Goal: Communication & Community: Share content

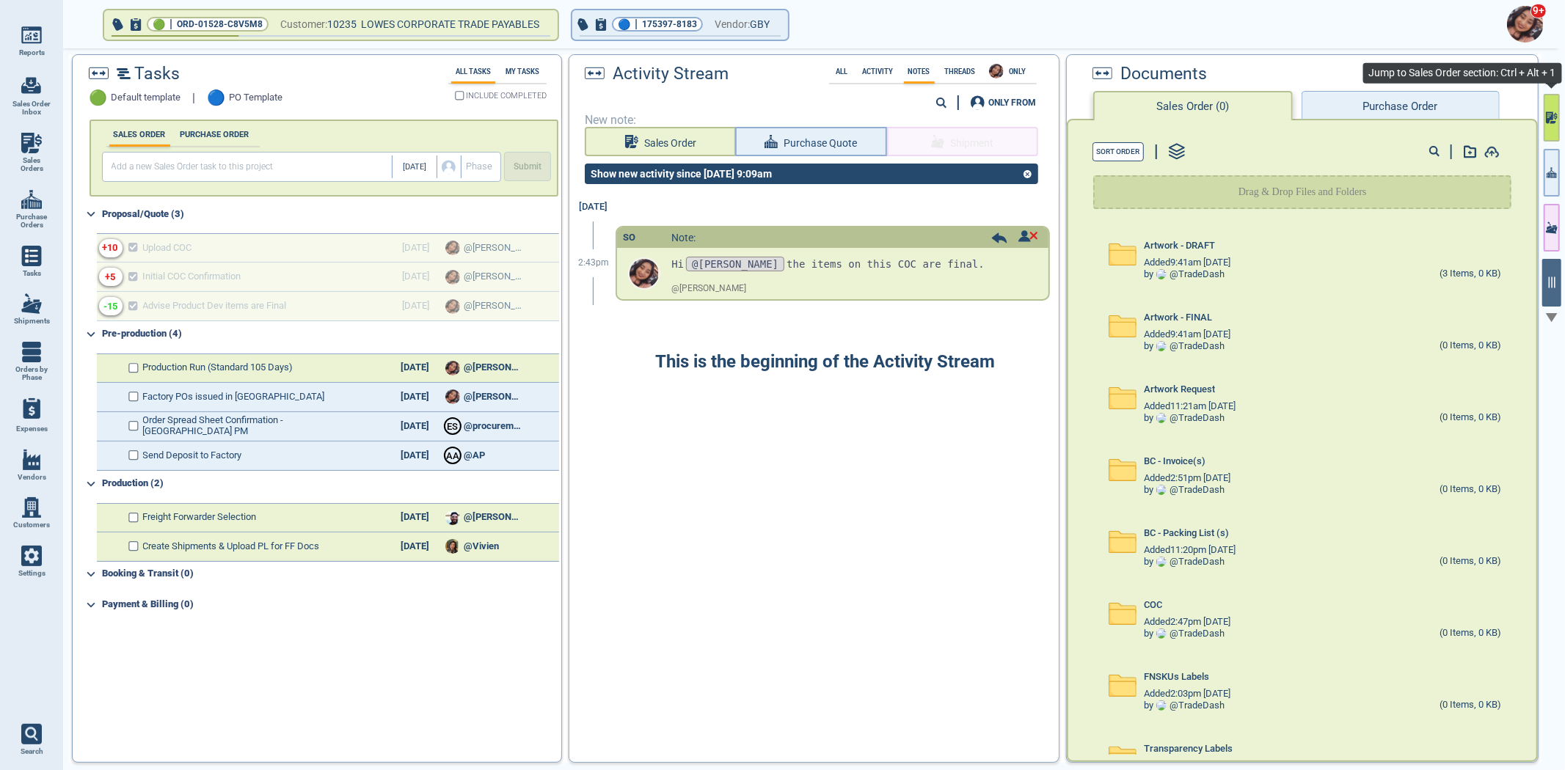
click at [1548, 134] on button "button" at bounding box center [1552, 118] width 16 height 48
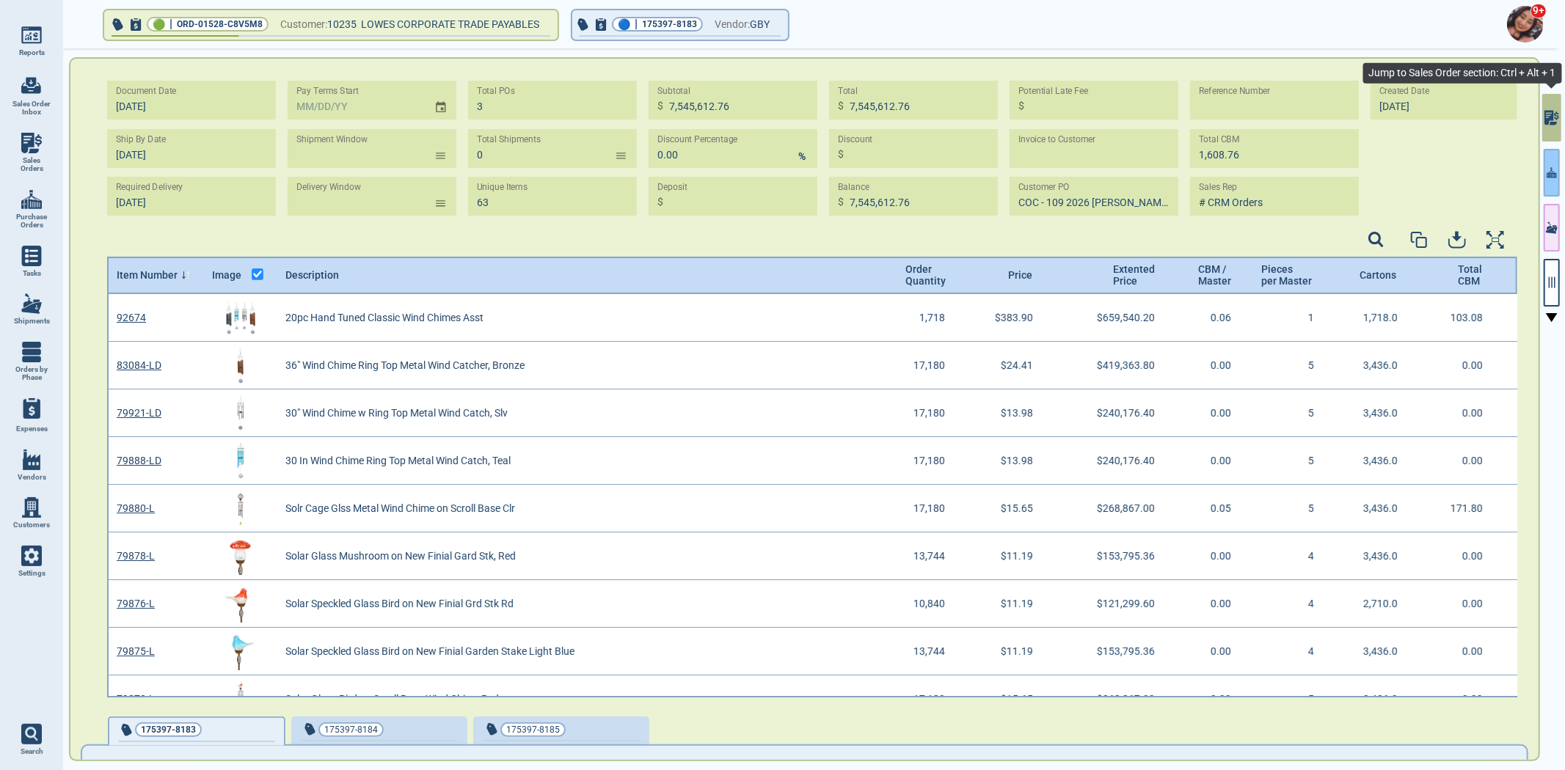
scroll to position [399, 1406]
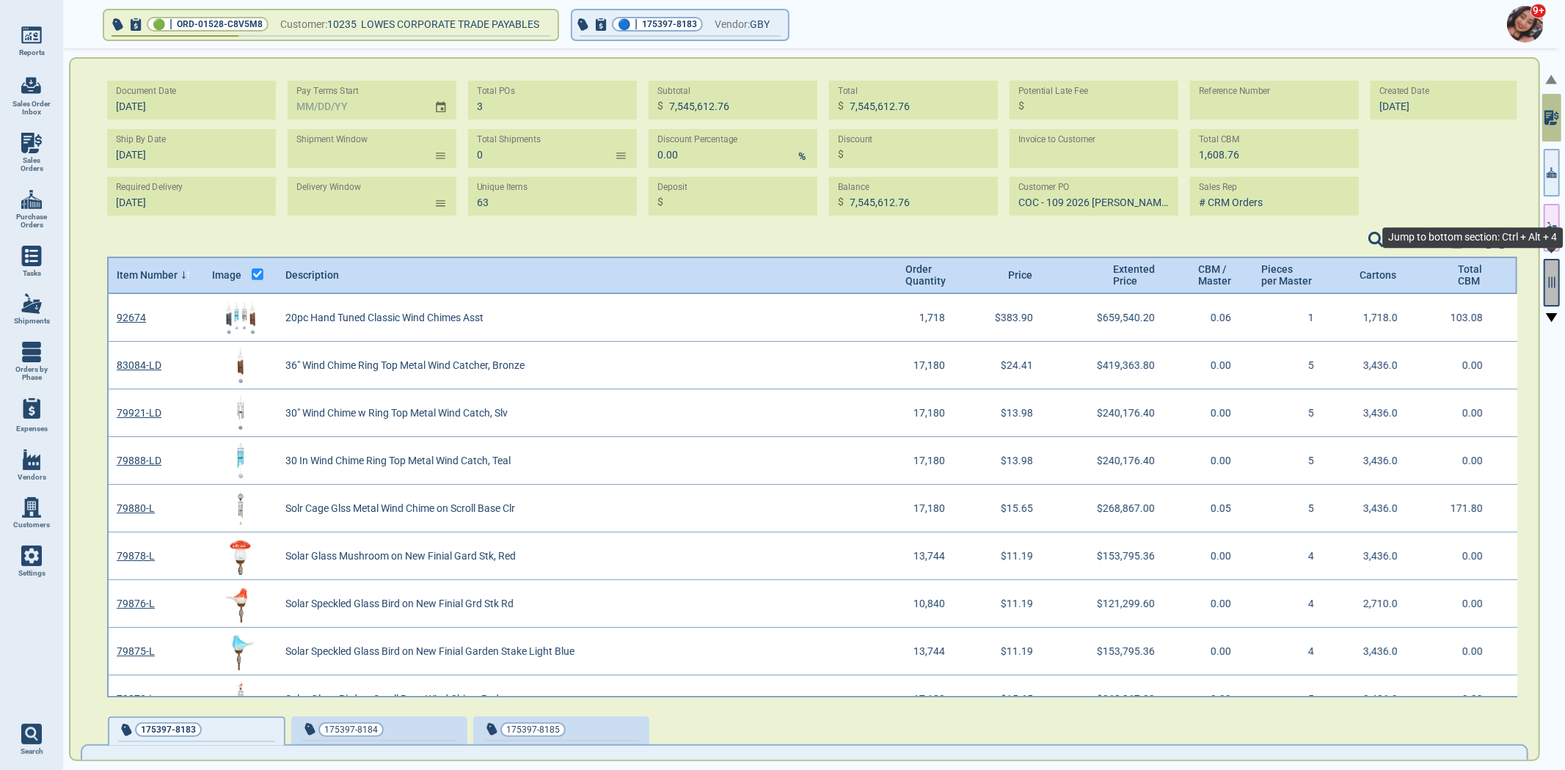
drag, startPoint x: 1552, startPoint y: 280, endPoint x: 1558, endPoint y: 302, distance: 23.5
click at [1552, 280] on icon "button" at bounding box center [1551, 282] width 13 height 13
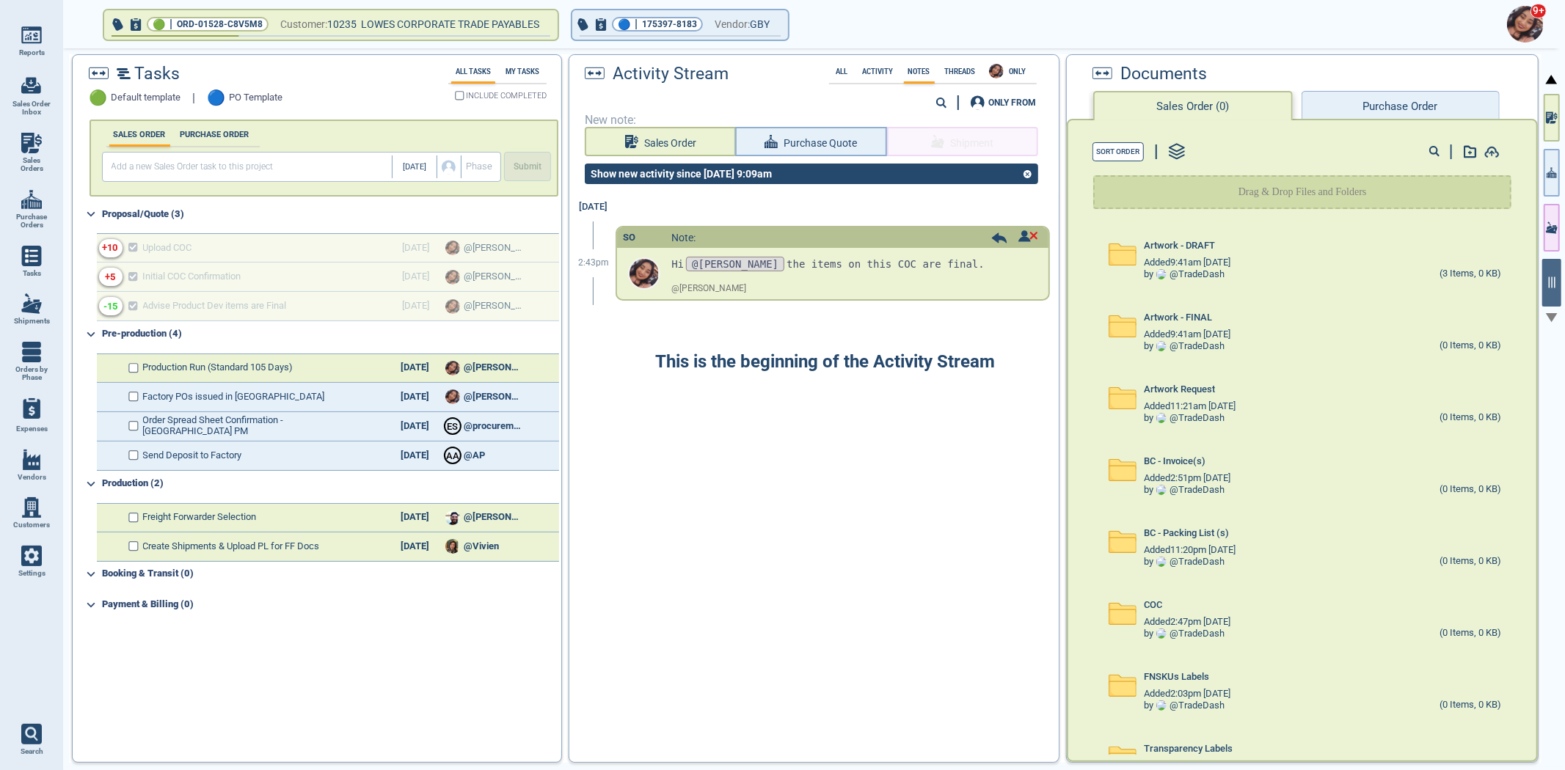
click at [1373, 108] on button "Purchase Order" at bounding box center [1400, 105] width 198 height 29
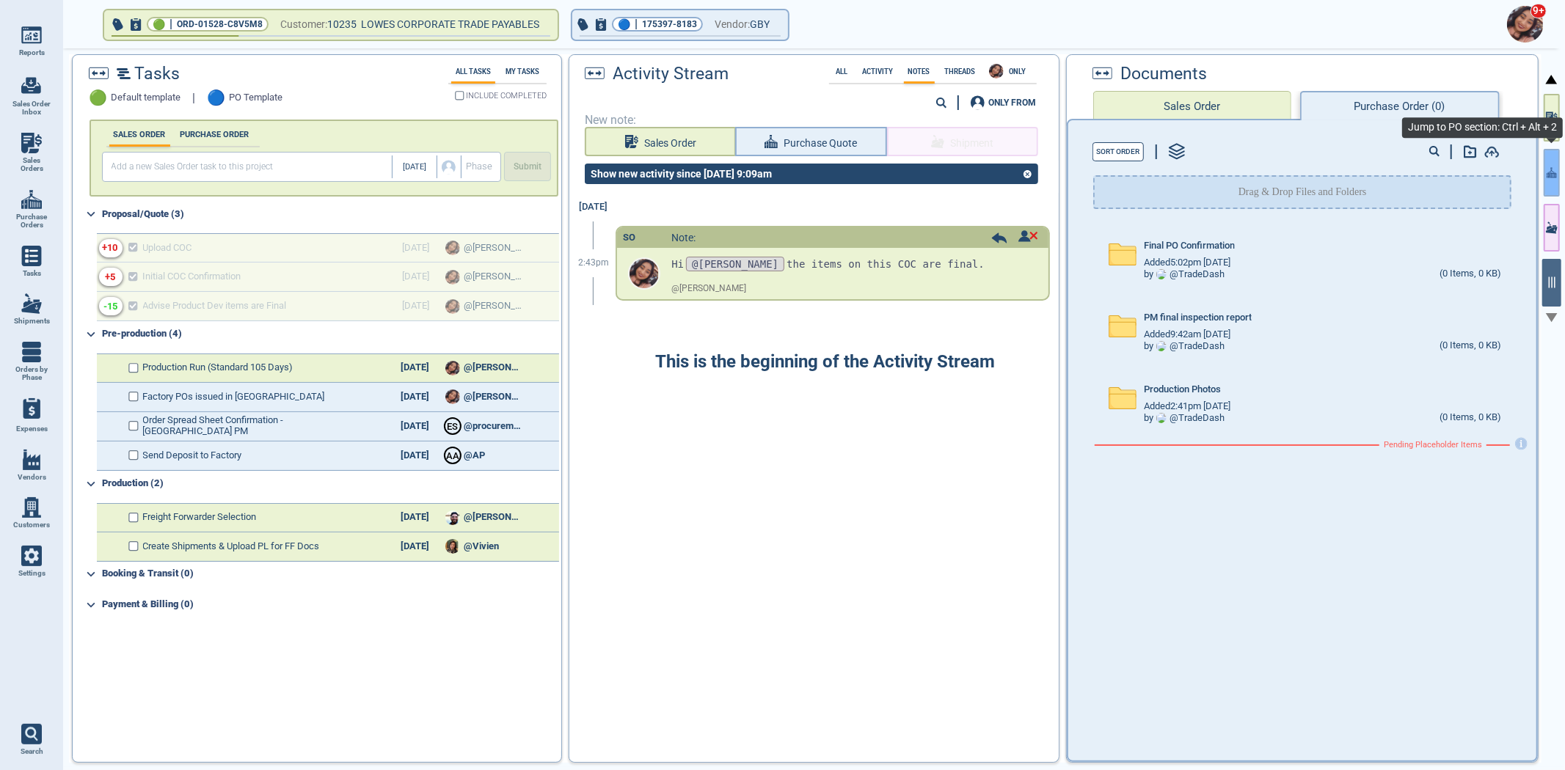
click at [1558, 174] on button "button" at bounding box center [1552, 173] width 16 height 48
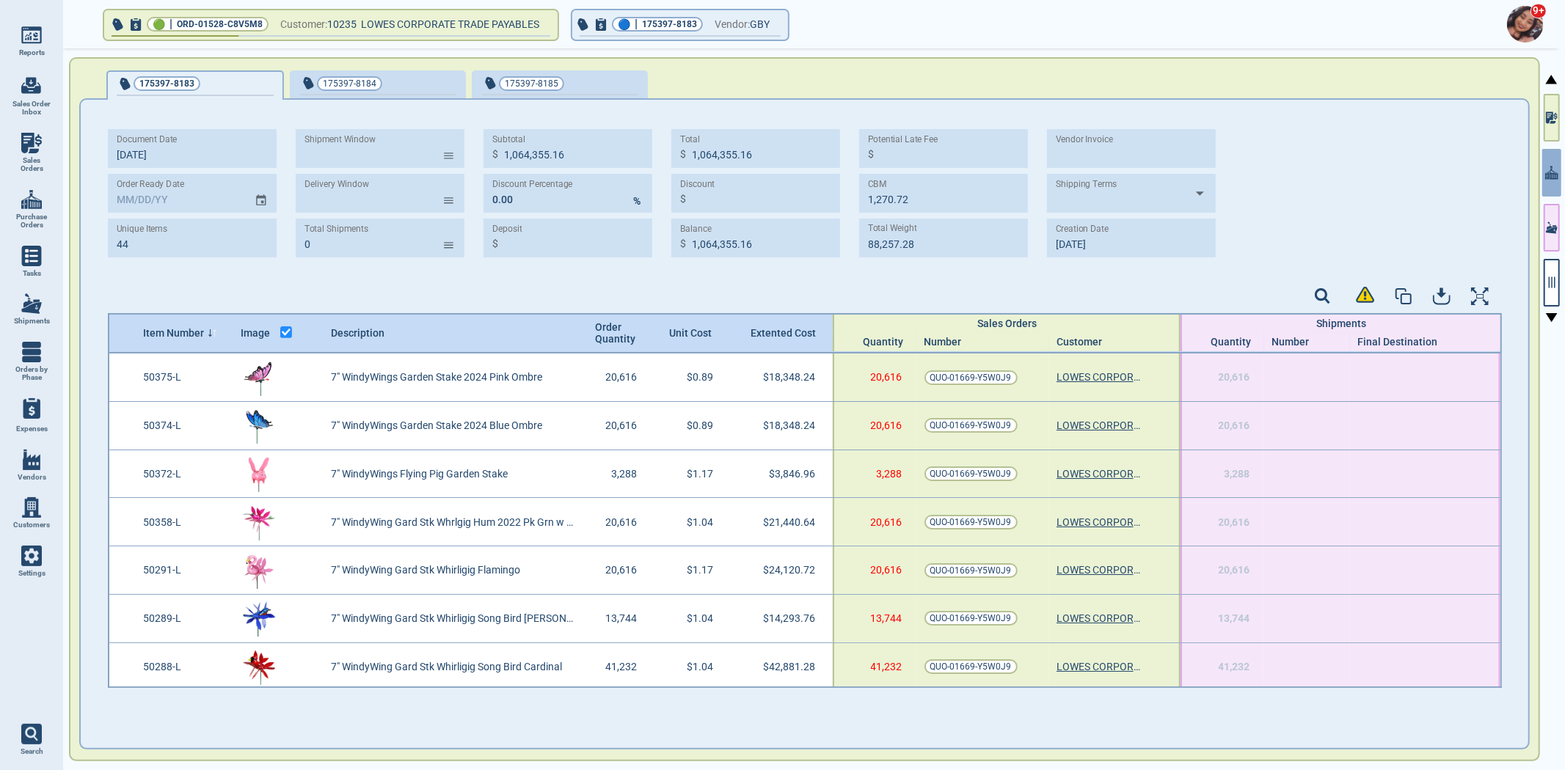
click at [197, 340] on div "Item Number Image Description Order Quantity Unit Cost Extented Cost Sales Orde…" at bounding box center [805, 333] width 1394 height 40
click at [206, 335] on div "Item Number" at bounding box center [184, 333] width 98 height 12
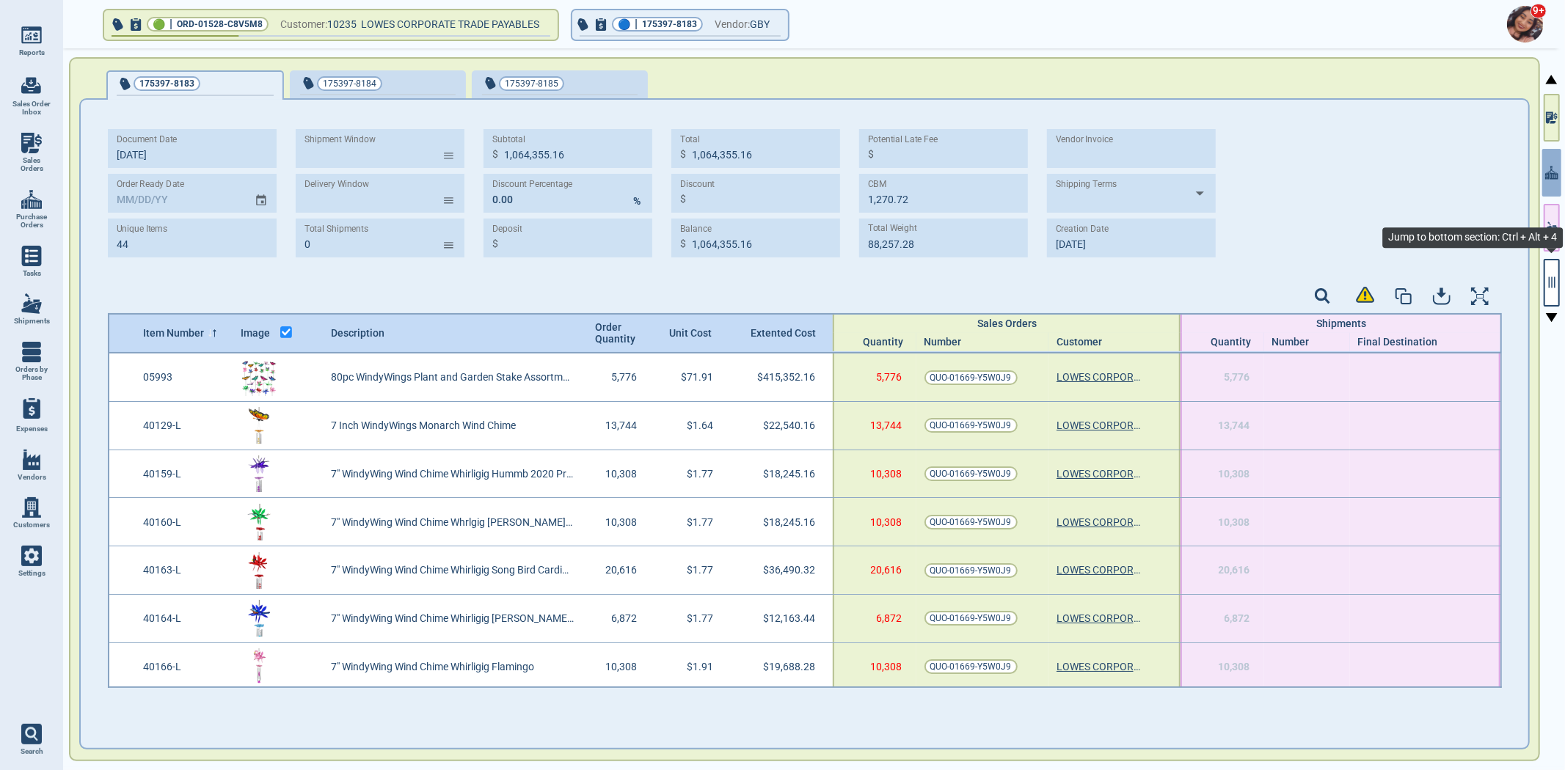
drag, startPoint x: 1550, startPoint y: 293, endPoint x: 1476, endPoint y: 421, distance: 147.6
click at [1550, 293] on button "button" at bounding box center [1552, 283] width 16 height 48
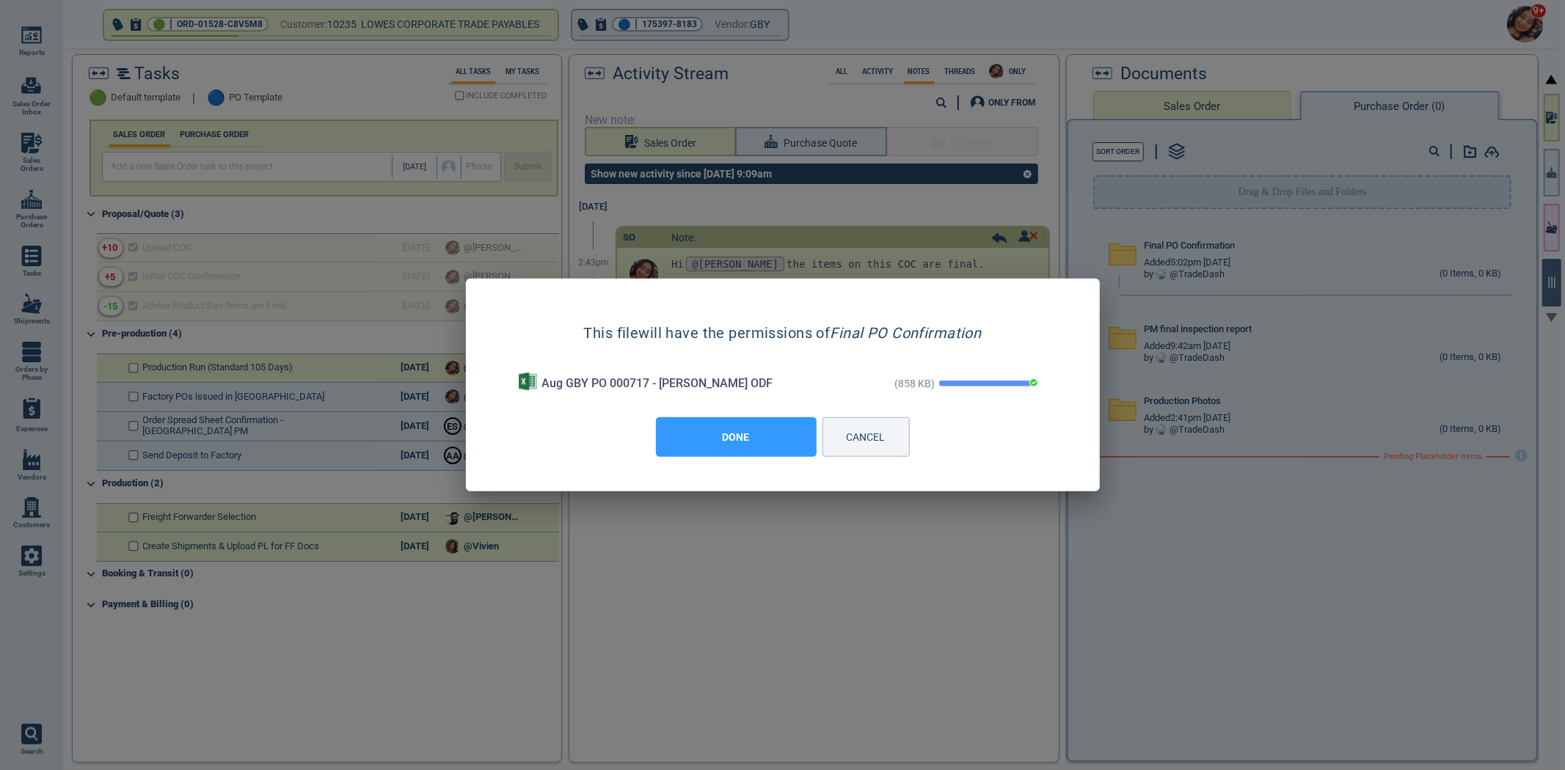
click at [772, 438] on button "DONE" at bounding box center [736, 437] width 161 height 40
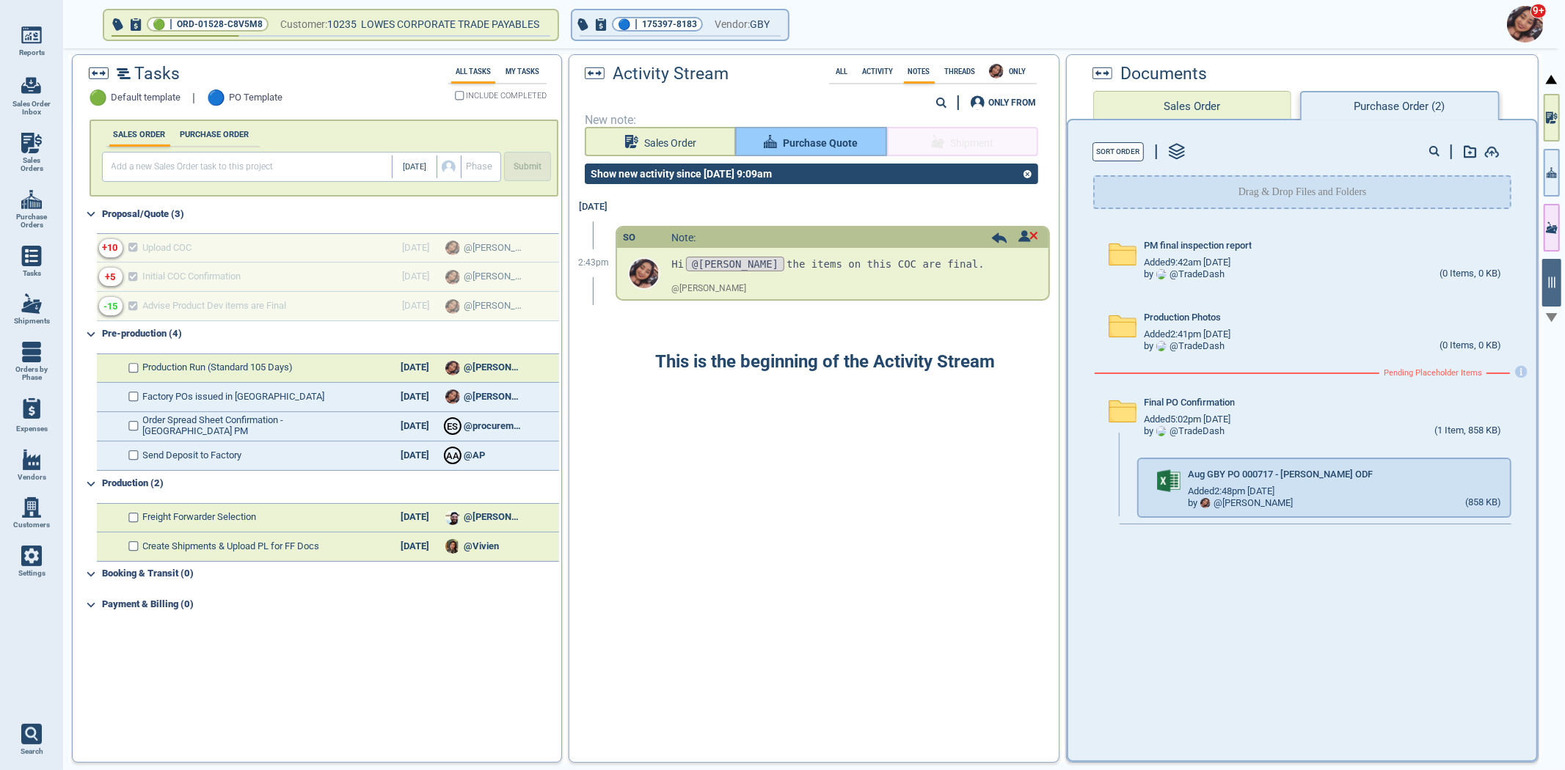
click at [850, 134] on span "Purchase Quote" at bounding box center [820, 143] width 75 height 18
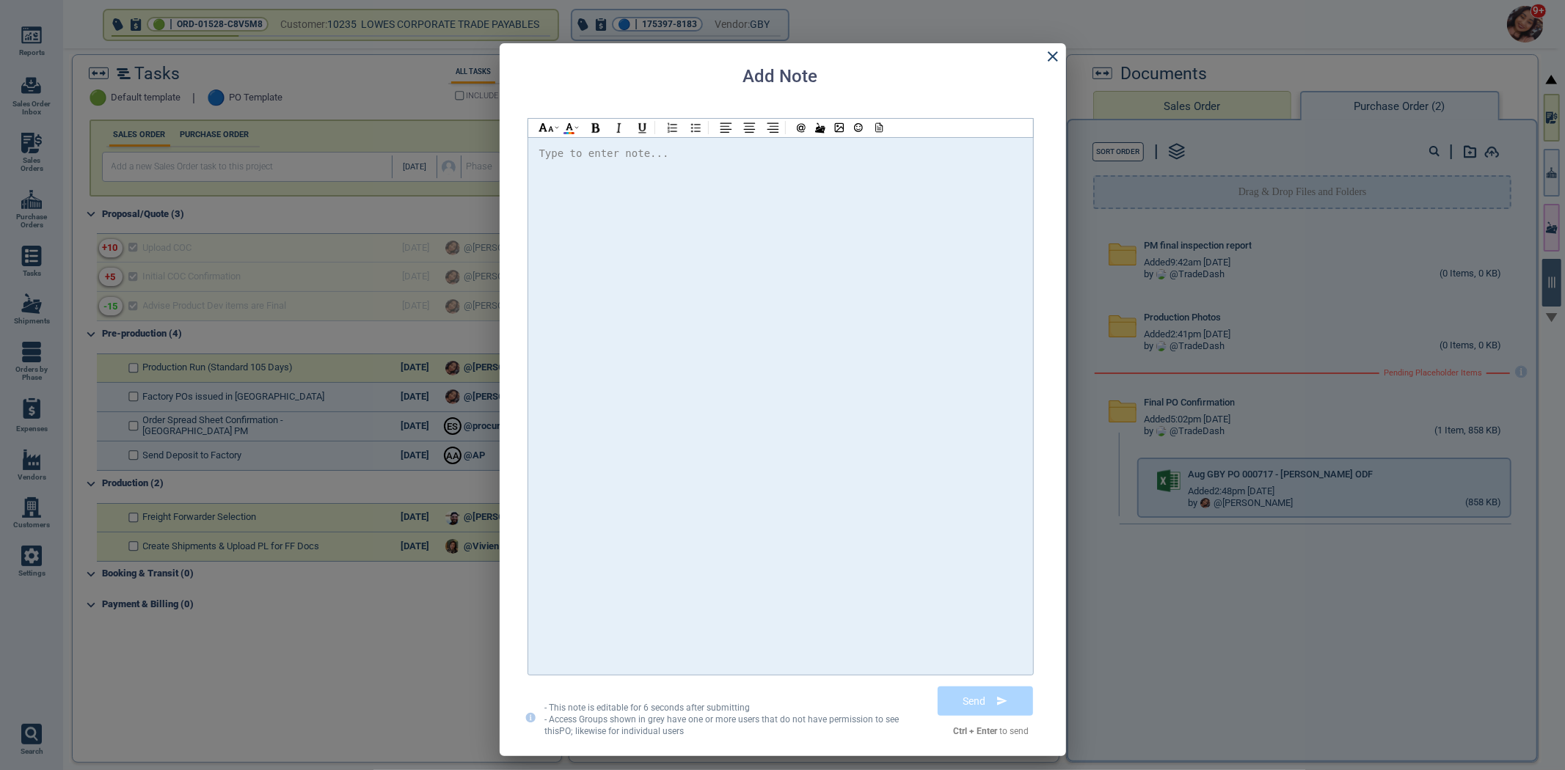
click at [796, 262] on div at bounding box center [780, 406] width 483 height 523
click at [938, 164] on div "Hi @[PERSON_NAME] @[PERSON_NAME] @[PERSON_NAME] Attached please find the PO." at bounding box center [780, 406] width 483 height 523
click at [803, 161] on div "Hi @[PERSON_NAME] @[PERSON_NAME] @[PERSON_NAME] Attached please find the PO." at bounding box center [780, 155] width 483 height 20
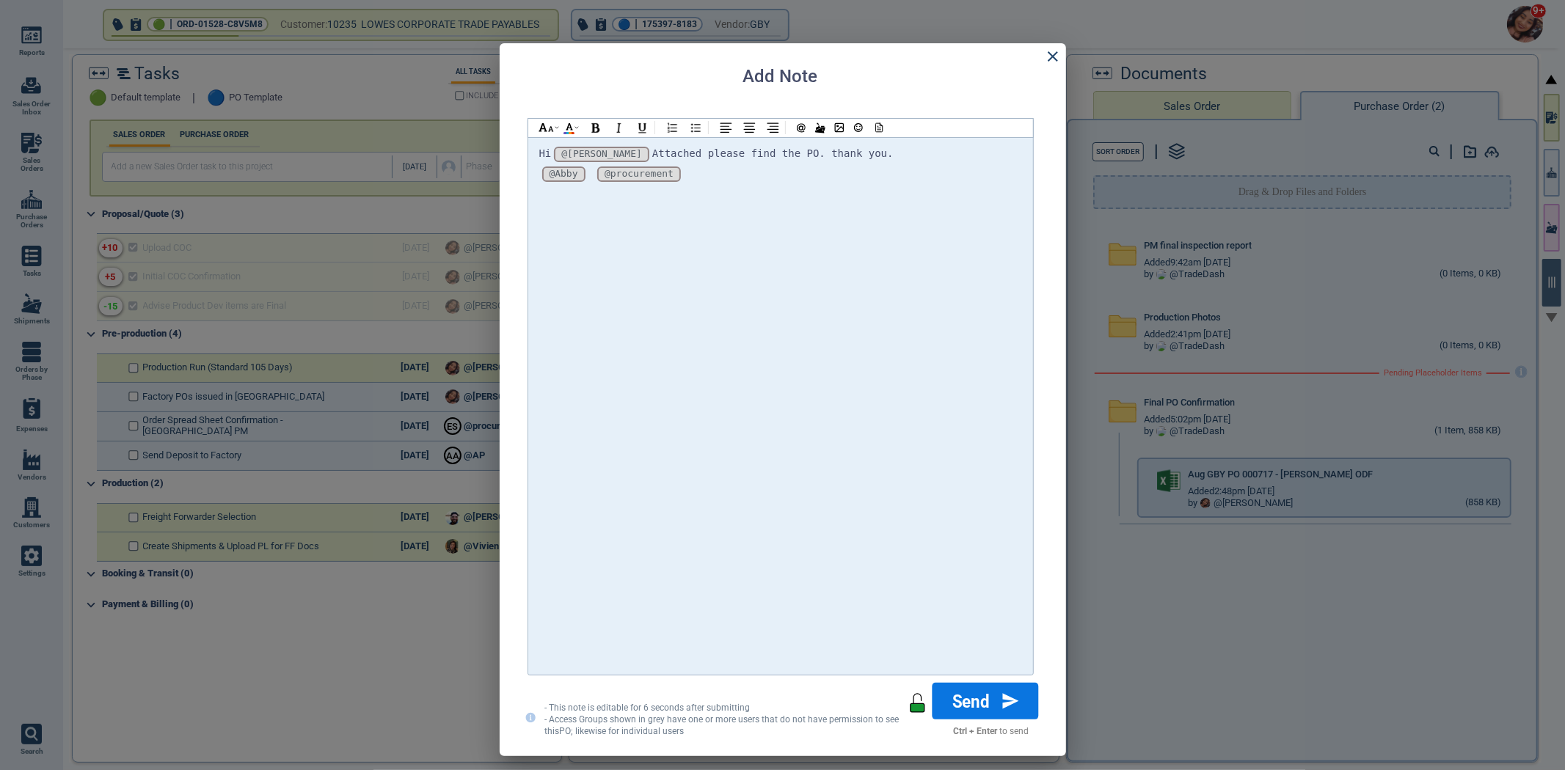
click at [995, 698] on button "Send" at bounding box center [985, 701] width 106 height 37
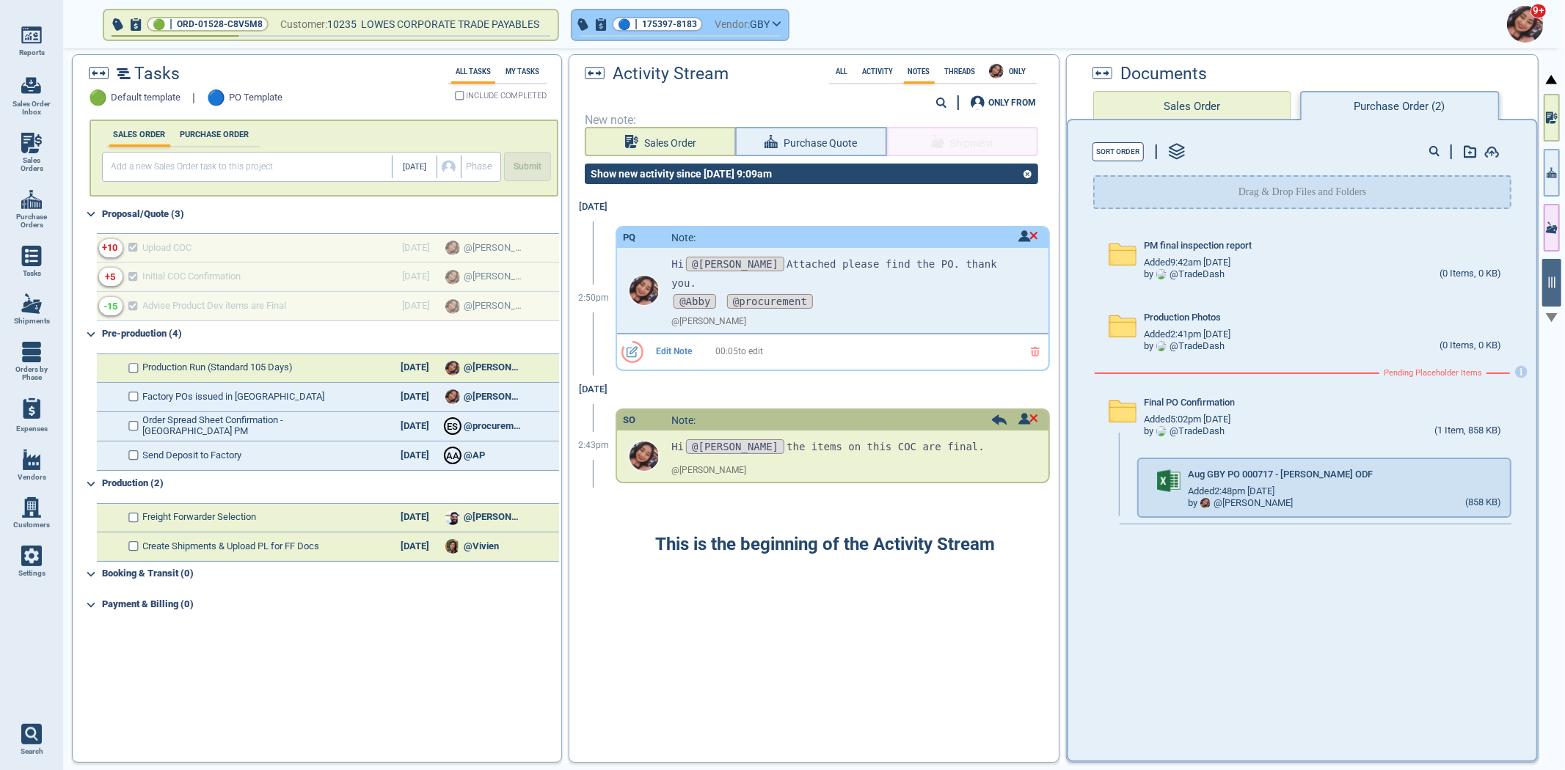
click at [788, 23] on button "🔵 | 175397-8183 Vendor: GBY" at bounding box center [680, 24] width 216 height 29
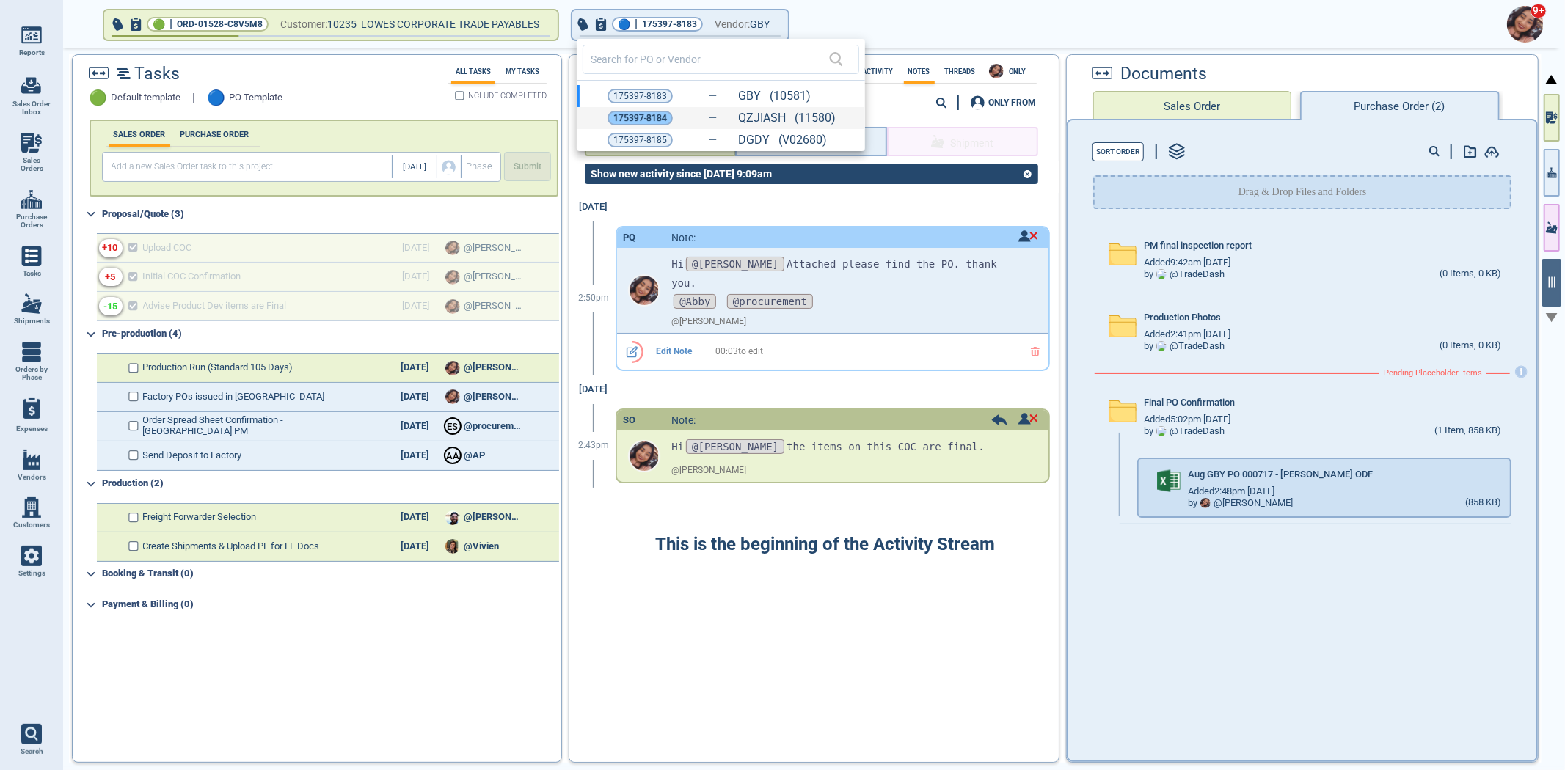
click at [655, 115] on span "175397-8184" at bounding box center [640, 118] width 54 height 15
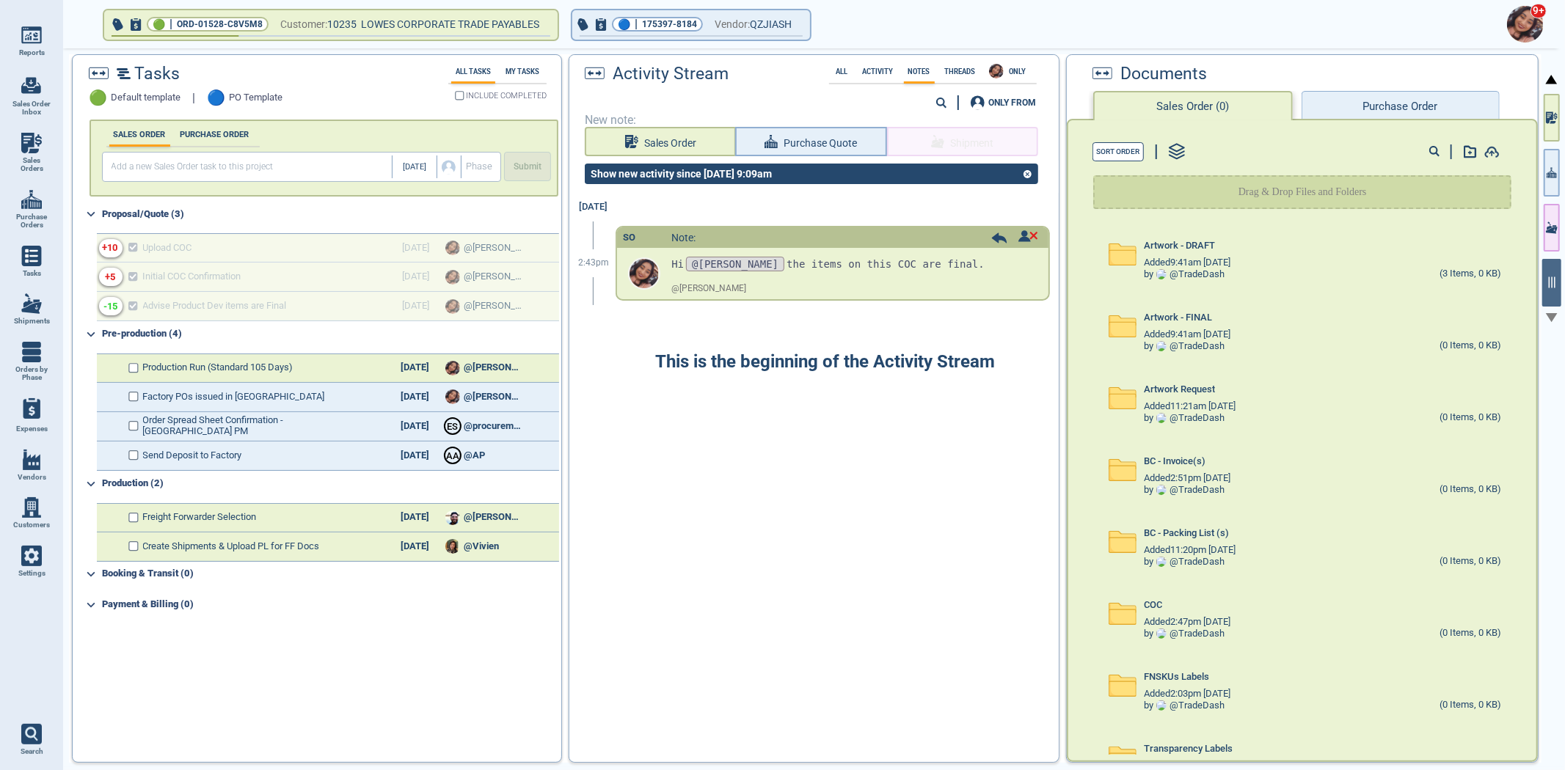
click at [1383, 91] on button "Purchase Order" at bounding box center [1400, 105] width 198 height 29
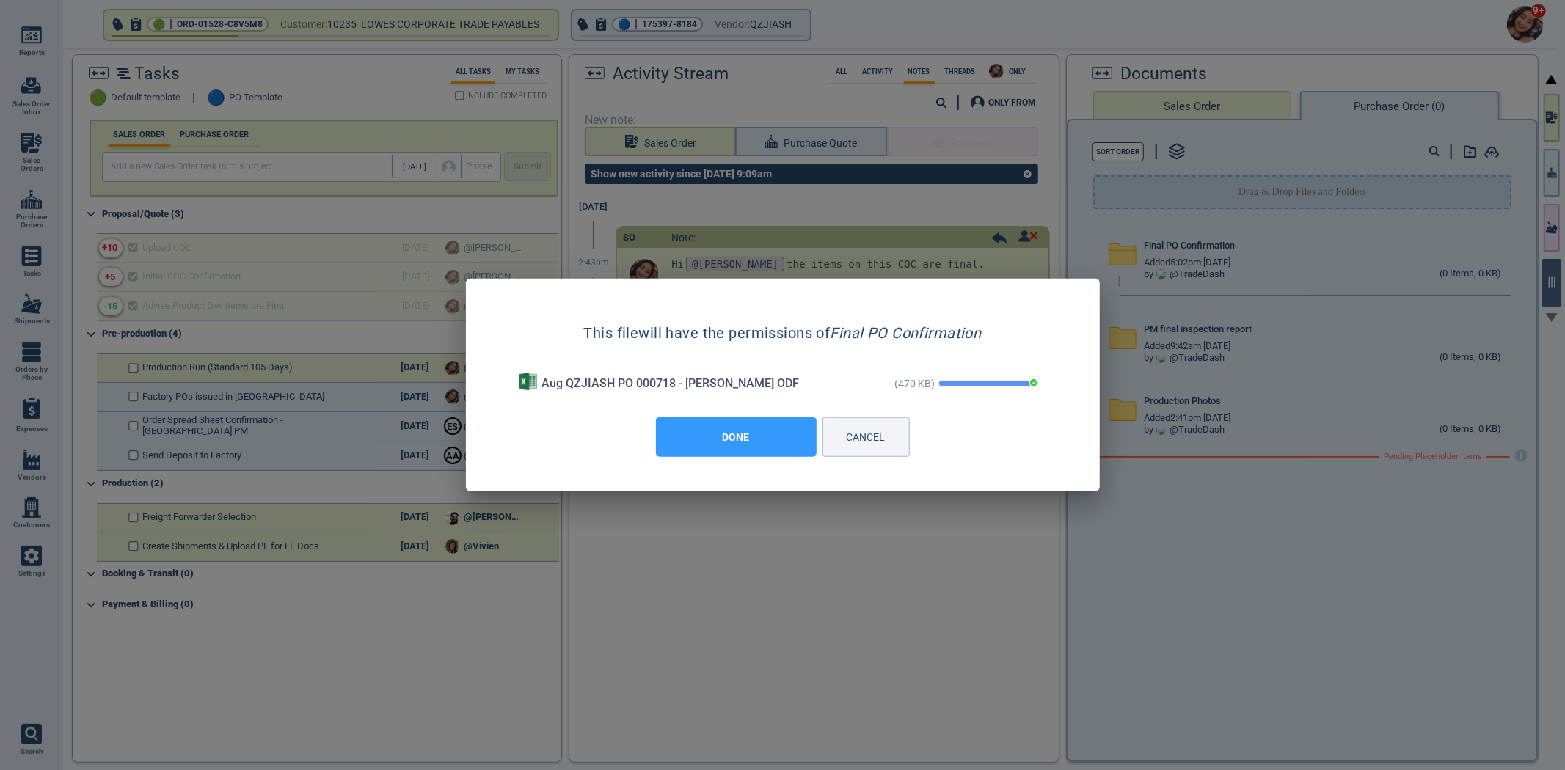
click at [730, 444] on button "DONE" at bounding box center [736, 437] width 161 height 40
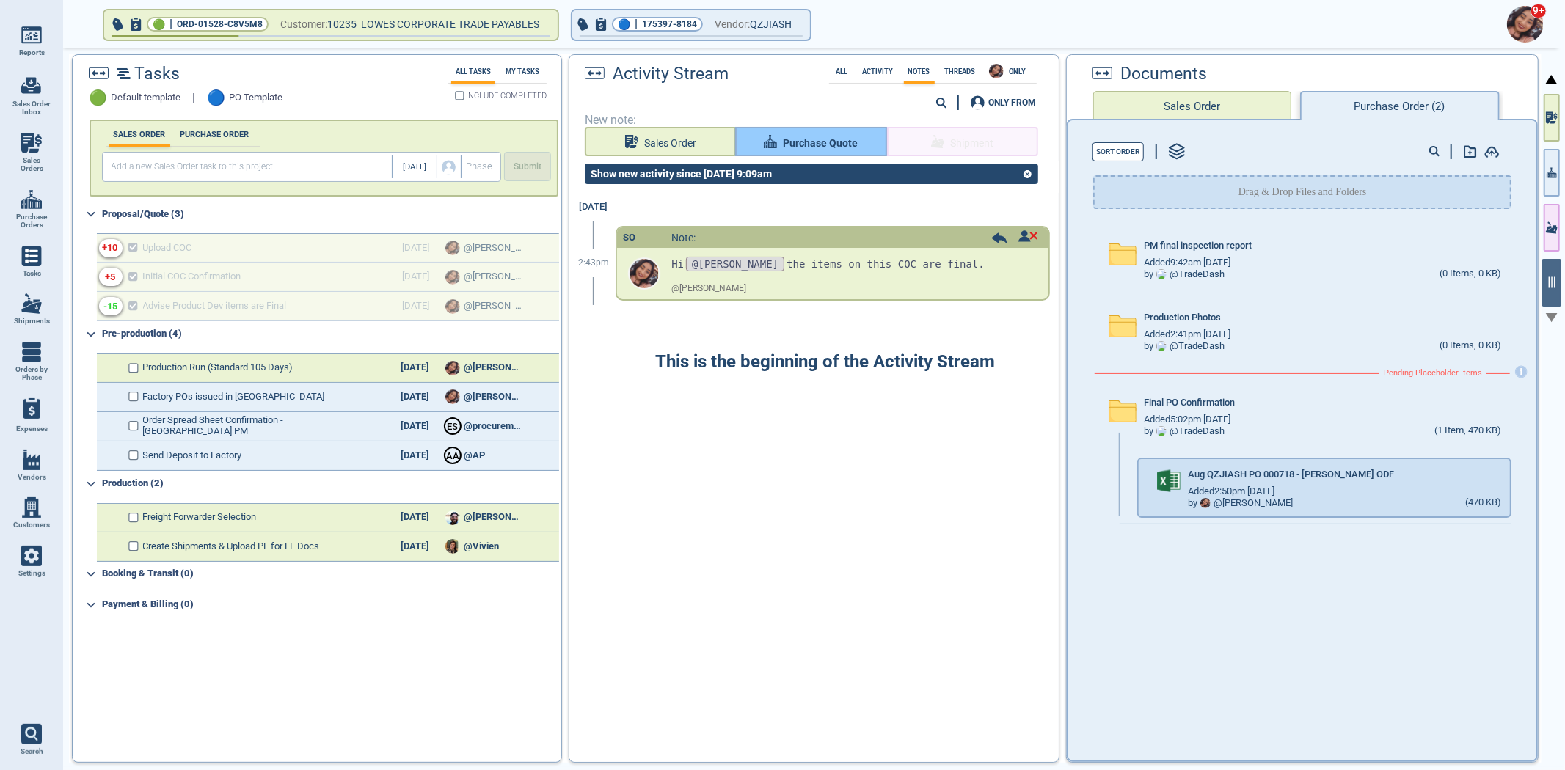
click at [770, 143] on icon "button" at bounding box center [770, 141] width 13 height 13
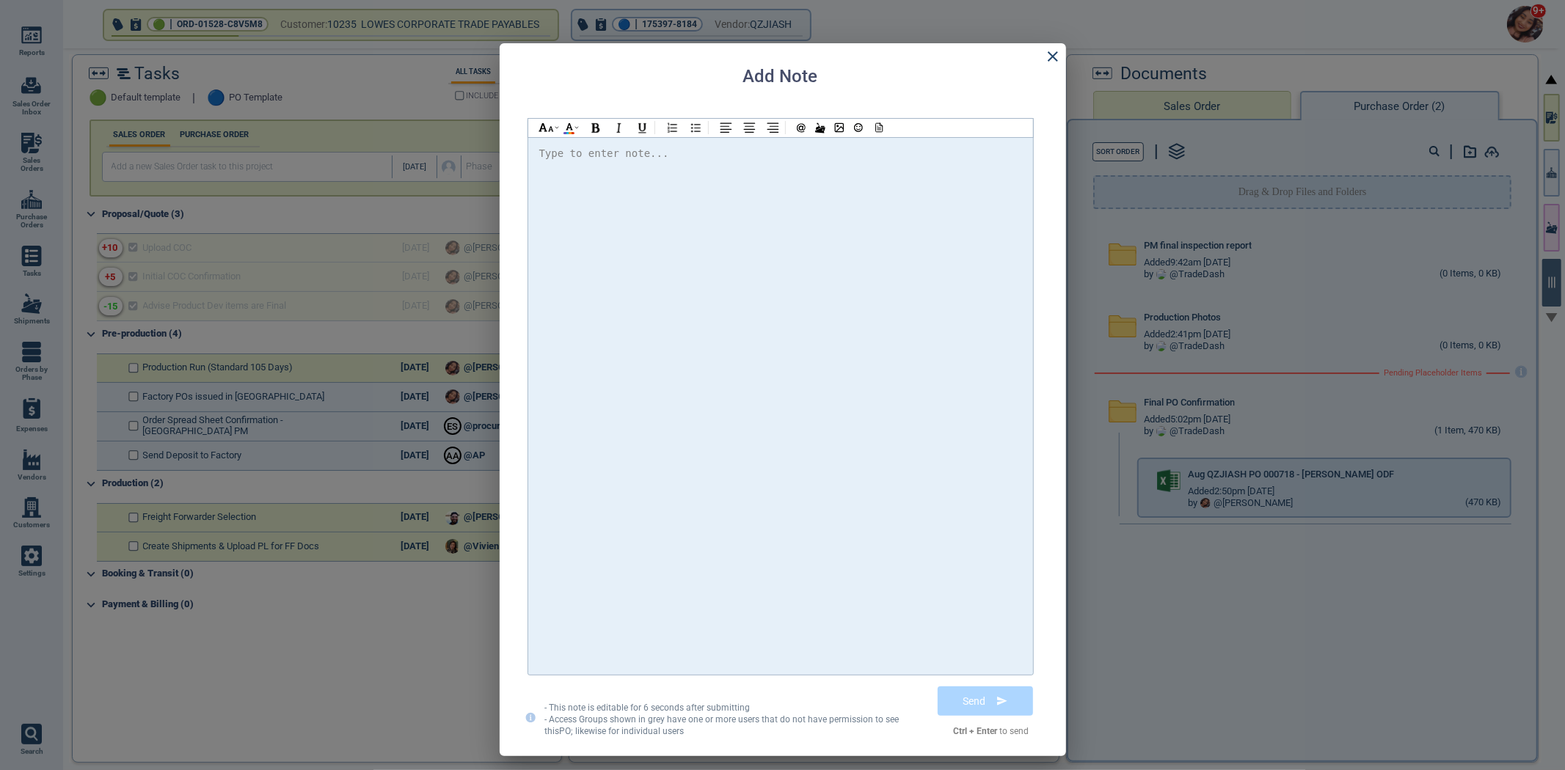
click at [762, 269] on div at bounding box center [780, 406] width 483 height 523
click at [927, 164] on div "@Abby @Abby @Abby @procurement @procurement @procurement" at bounding box center [780, 174] width 483 height 20
drag, startPoint x: 893, startPoint y: 153, endPoint x: 884, endPoint y: 155, distance: 9.1
click at [888, 153] on div "Hi @[PERSON_NAME] @[PERSON_NAME] @[PERSON_NAME] please find the attached PO.Tha…" at bounding box center [780, 155] width 483 height 20
click at [880, 125] on icon at bounding box center [878, 127] width 7 height 9
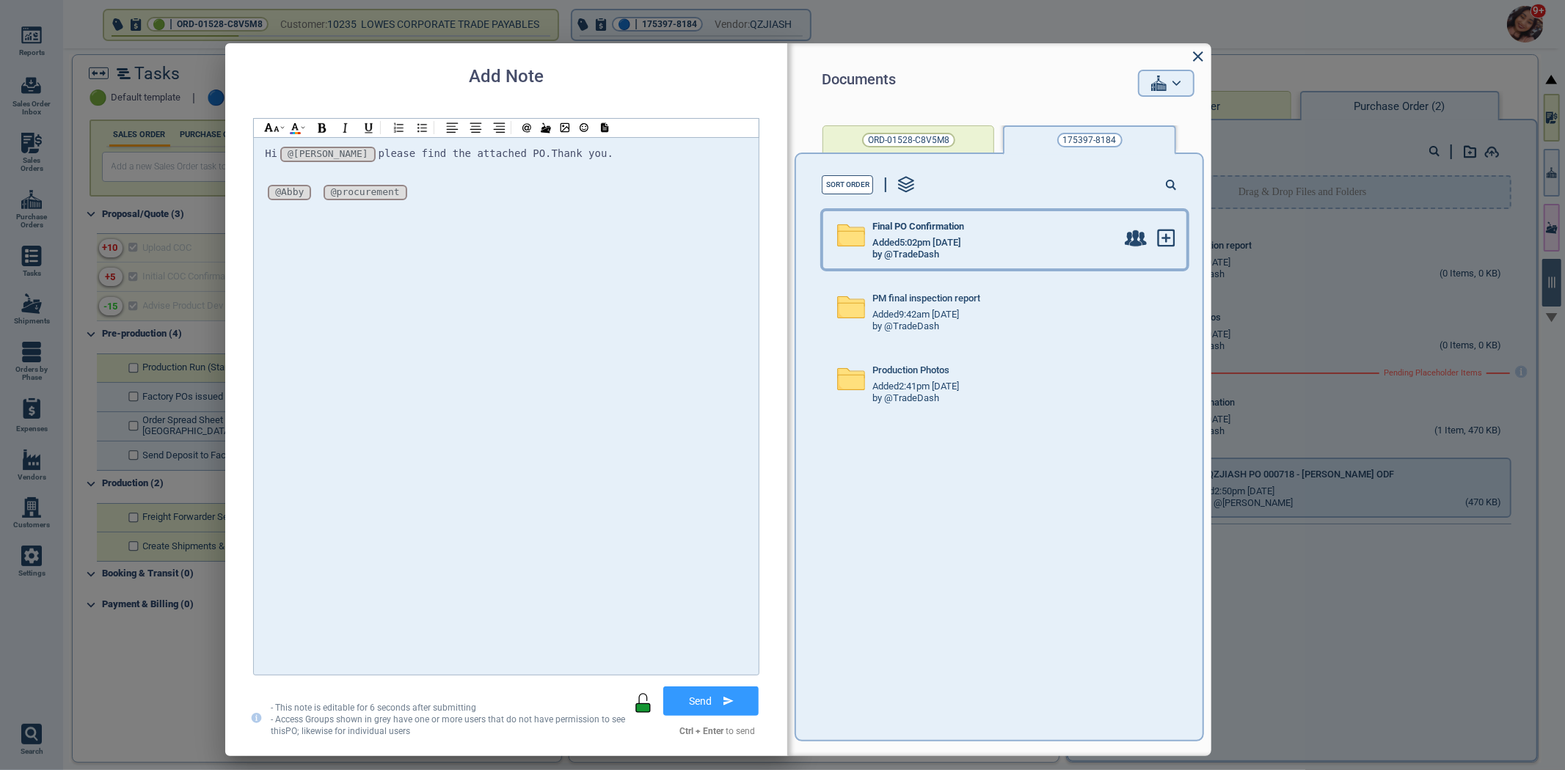
click at [1036, 260] on div "Final PO Confirmation Added 5:02pm [DATE] by @TradeDash" at bounding box center [974, 239] width 302 height 57
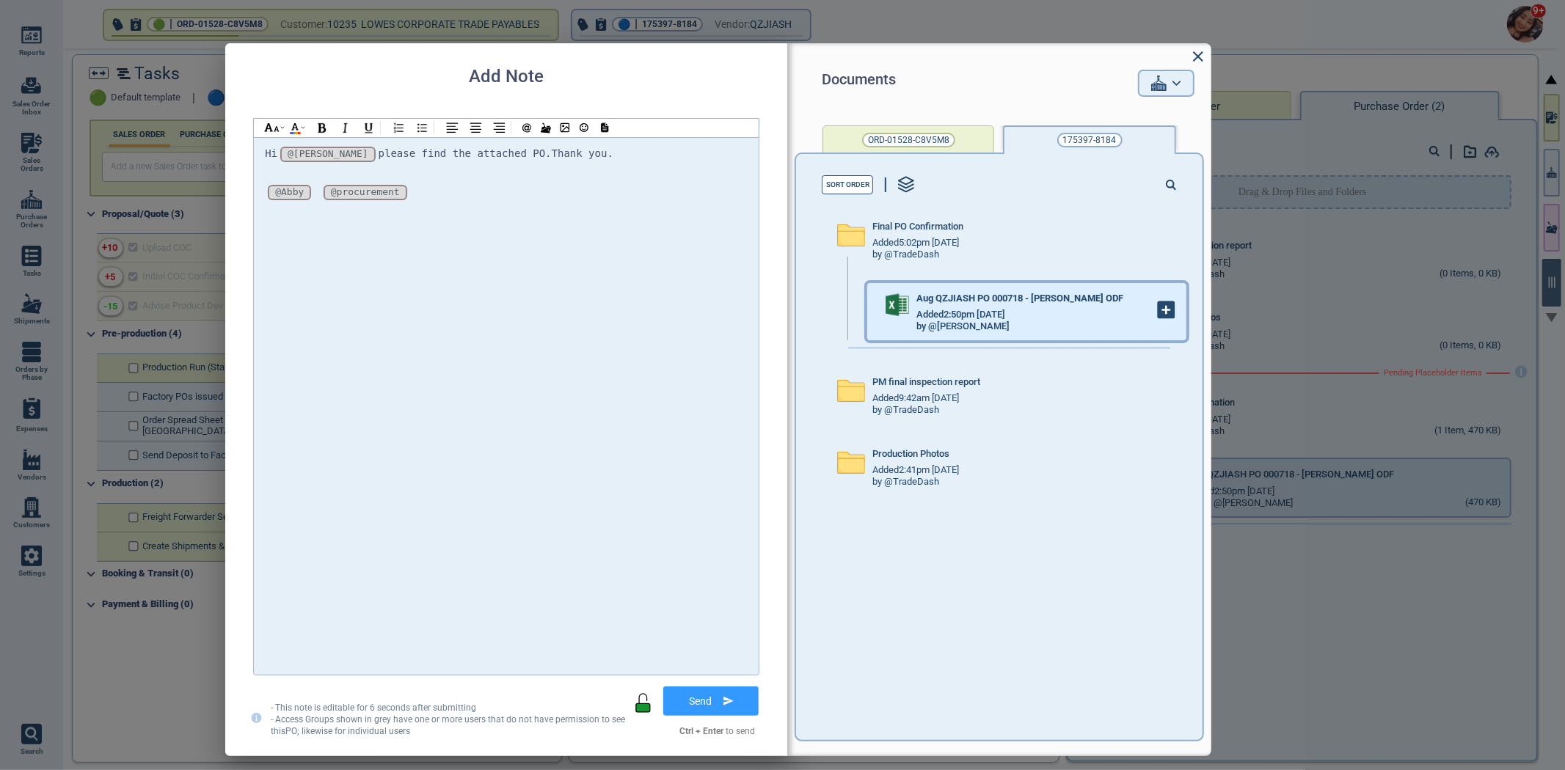
click at [1158, 317] on icon at bounding box center [1166, 310] width 16 height 16
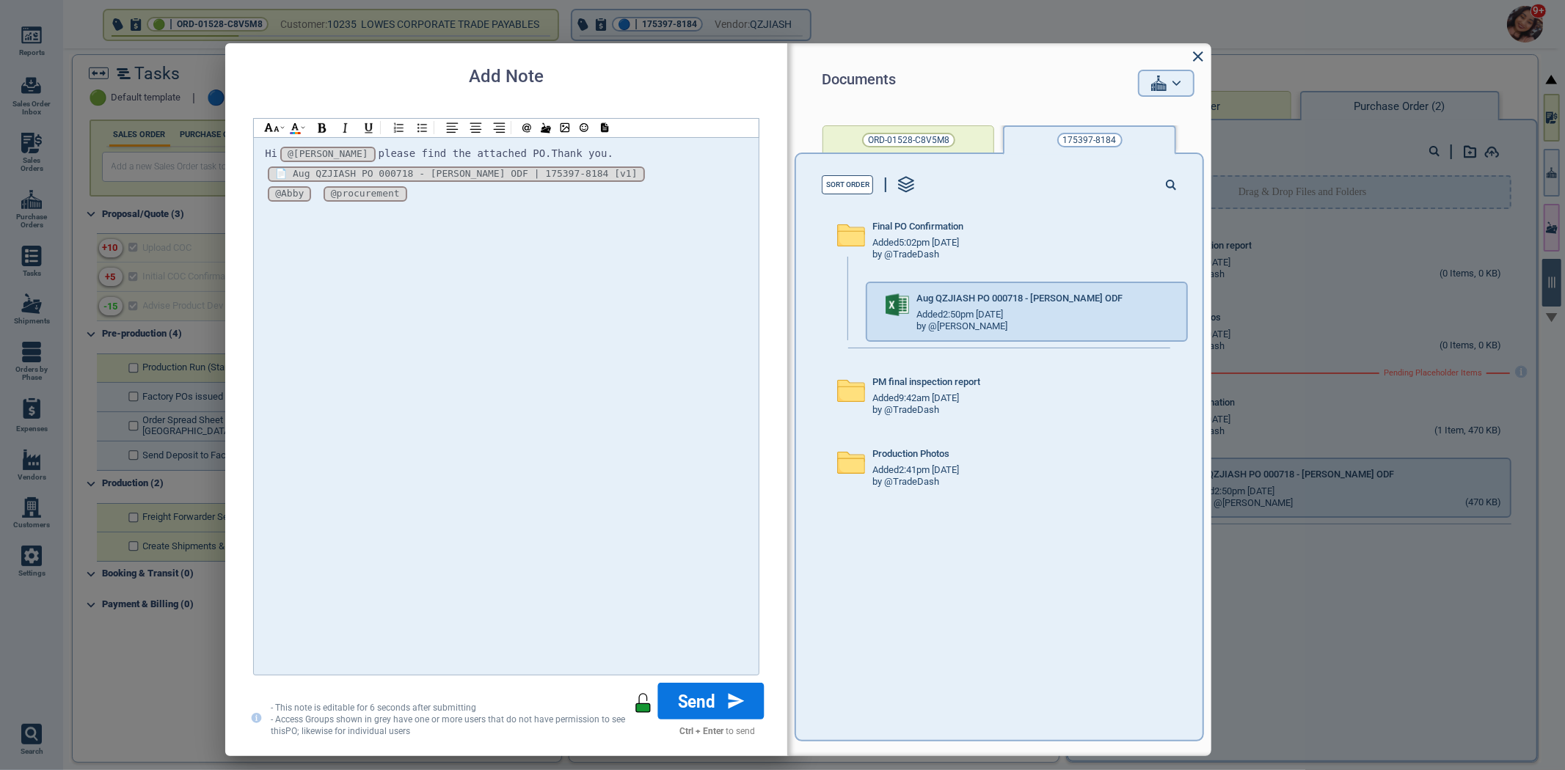
click at [717, 690] on button "Send" at bounding box center [711, 701] width 106 height 37
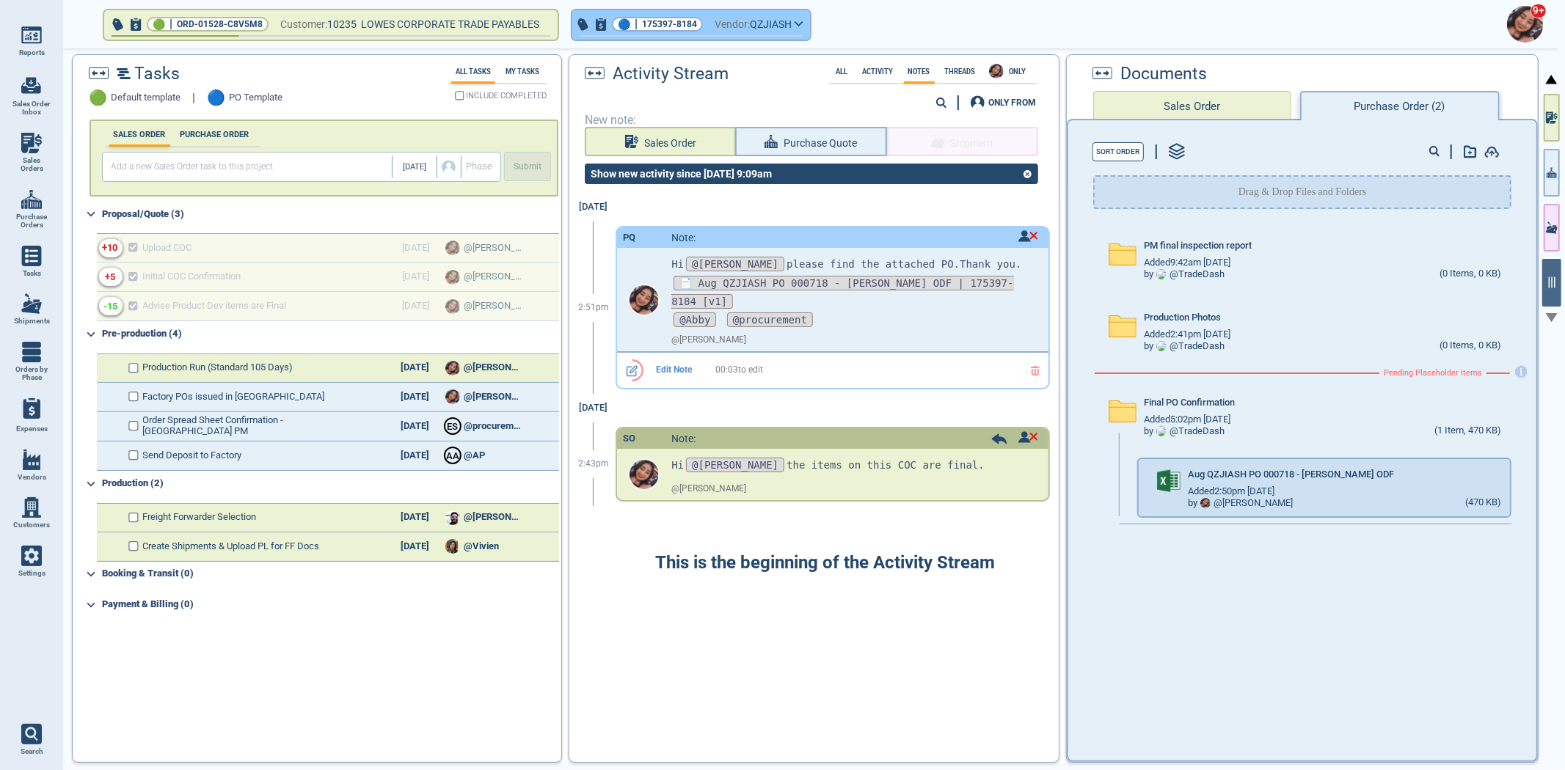
click at [810, 26] on button "🔵 | 175397-8184 Vendor: [GEOGRAPHIC_DATA]" at bounding box center [691, 24] width 238 height 29
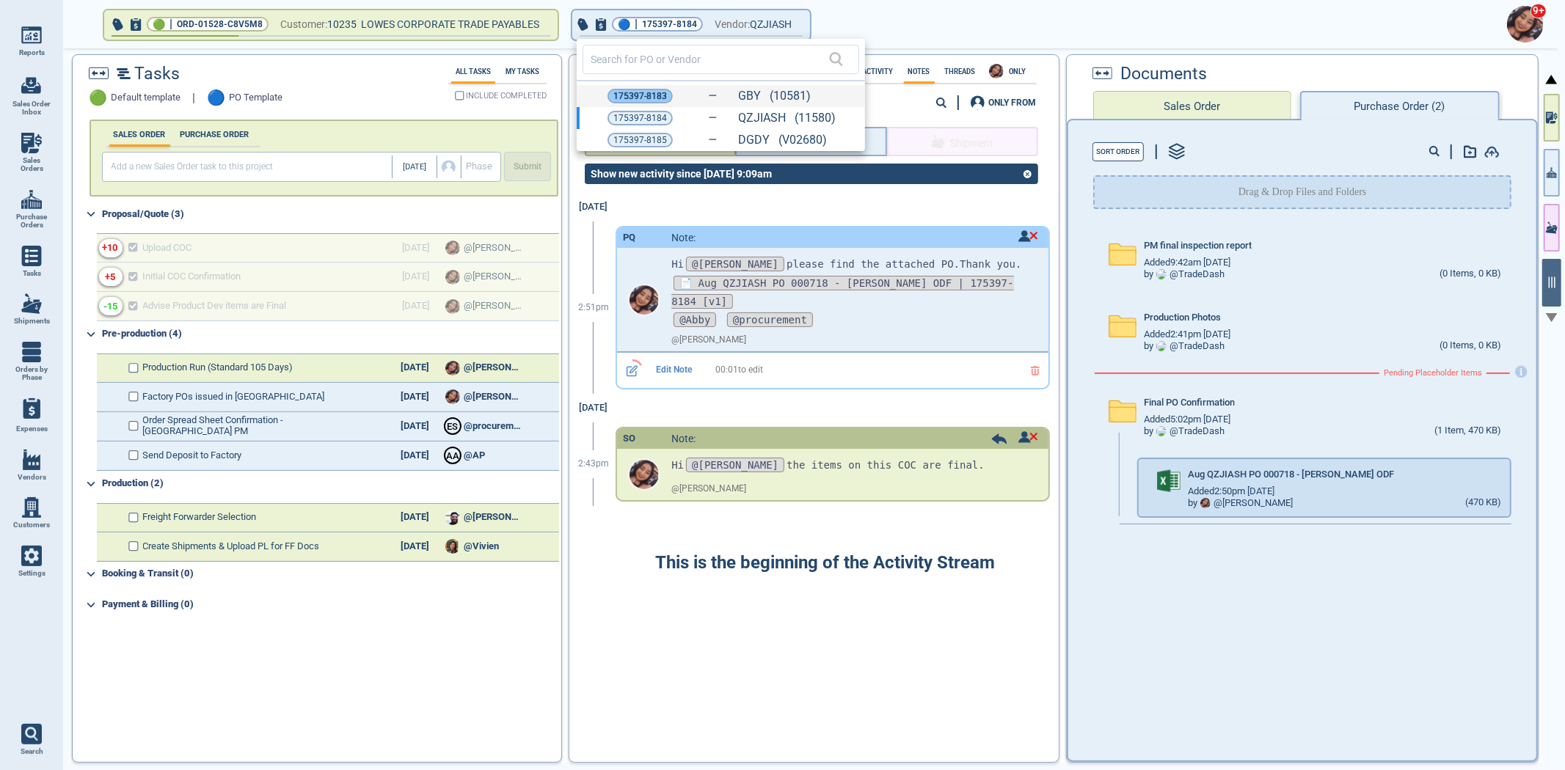
click at [637, 92] on span "175397-8183" at bounding box center [640, 96] width 54 height 15
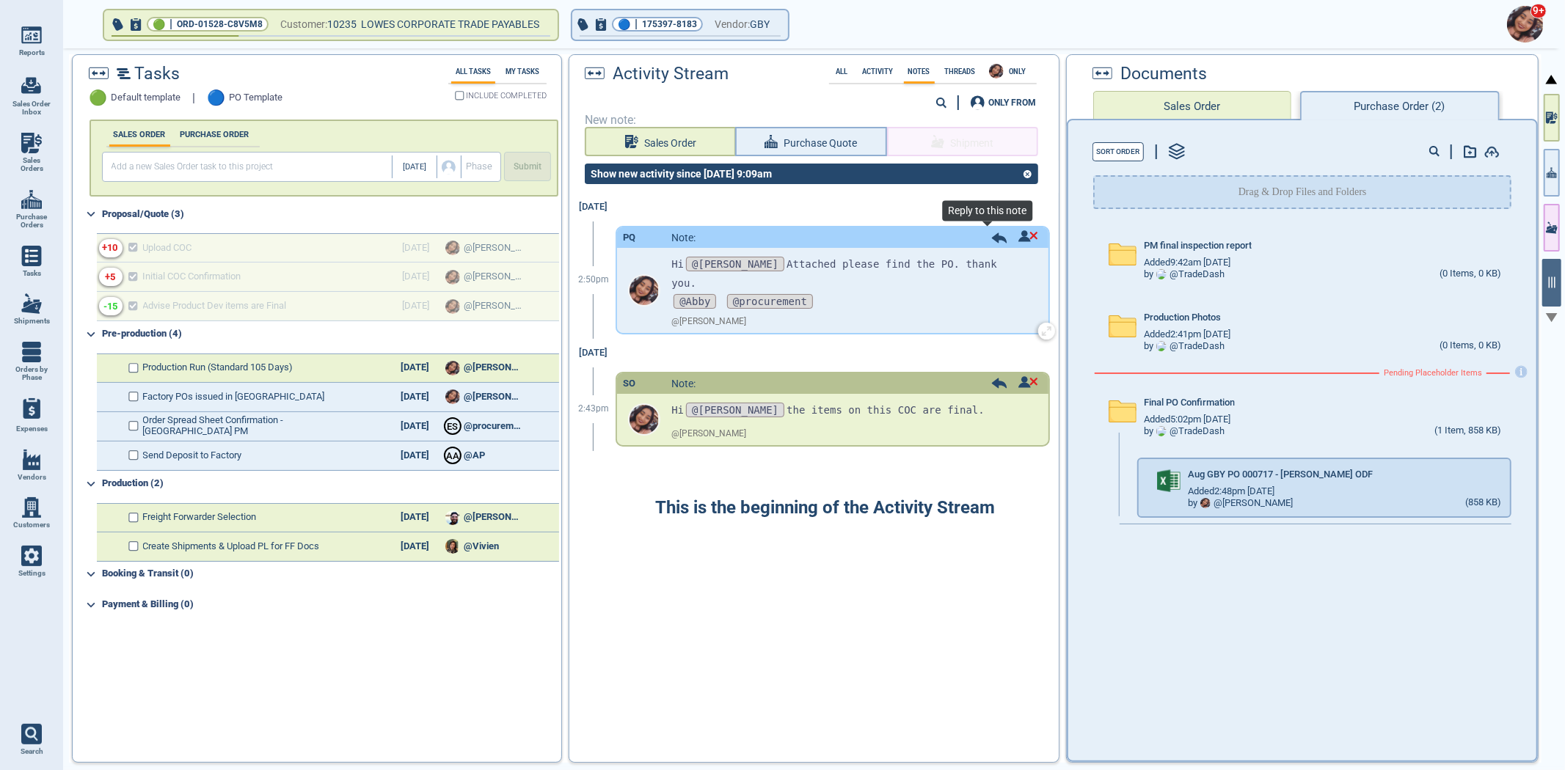
click at [992, 236] on icon at bounding box center [999, 238] width 15 height 10
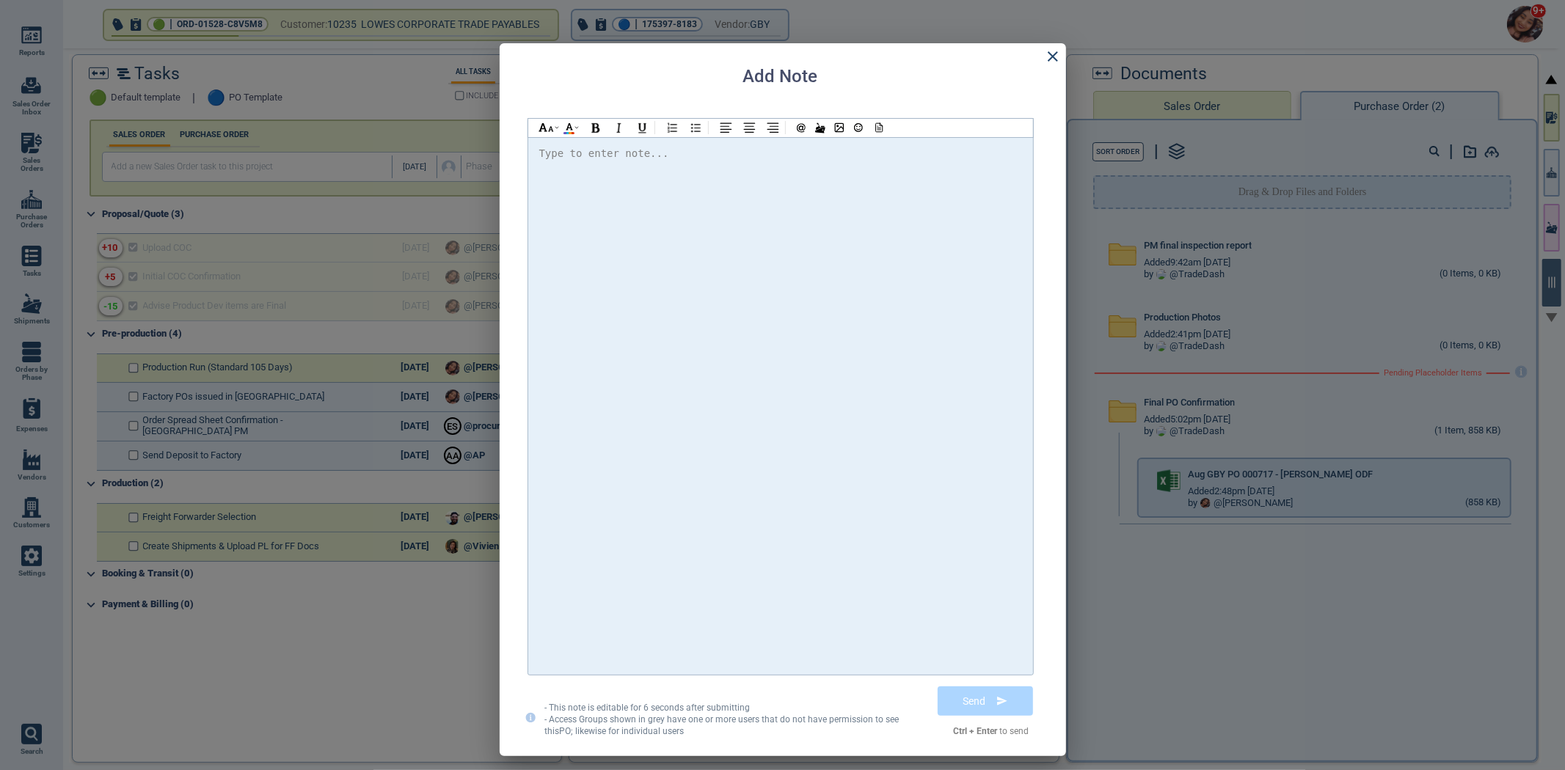
click at [876, 138] on div "Type to enter note..." at bounding box center [780, 406] width 505 height 538
click at [875, 129] on icon at bounding box center [878, 127] width 7 height 9
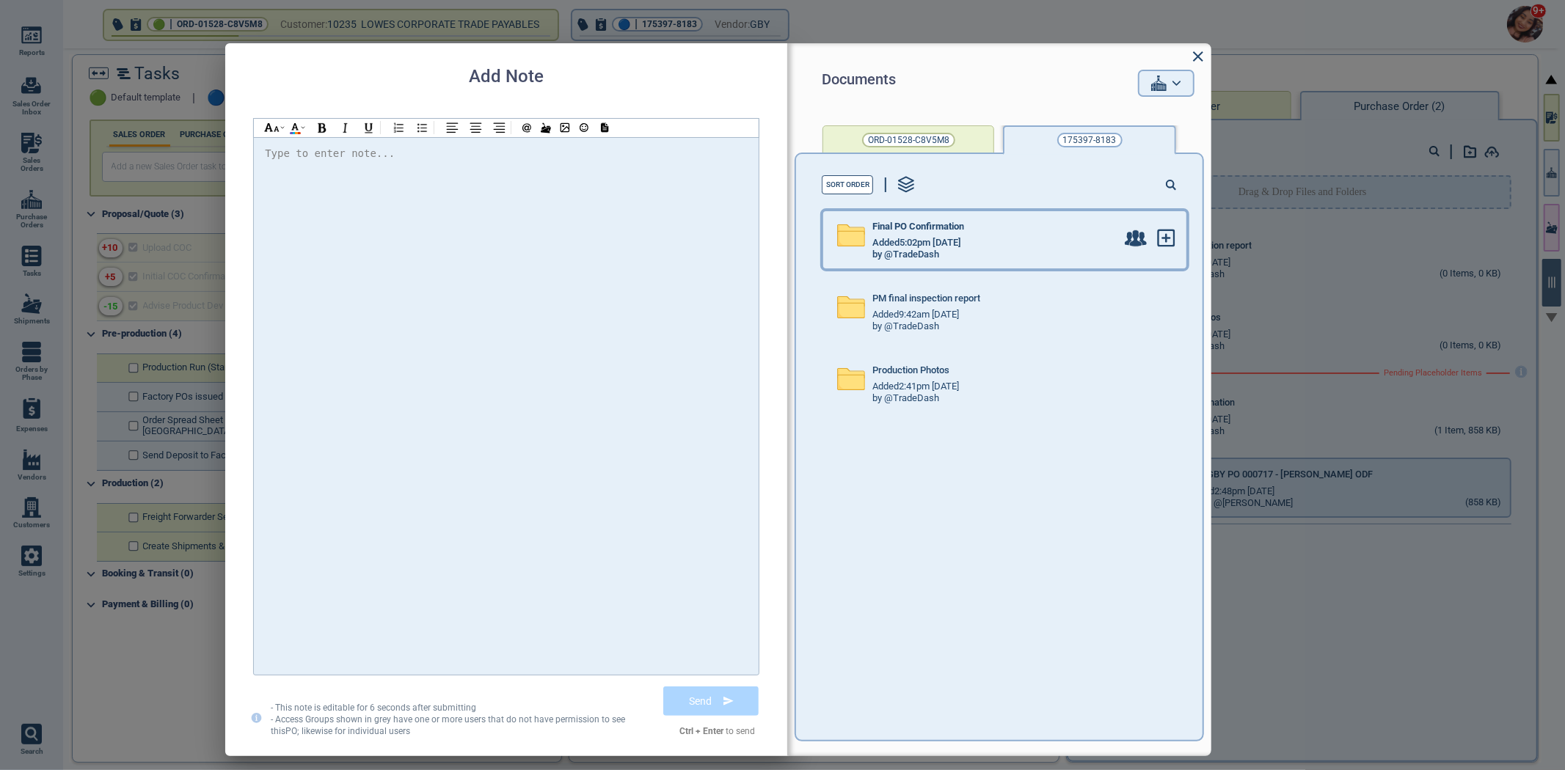
click at [1007, 227] on div "Final PO Confirmation" at bounding box center [994, 230] width 244 height 16
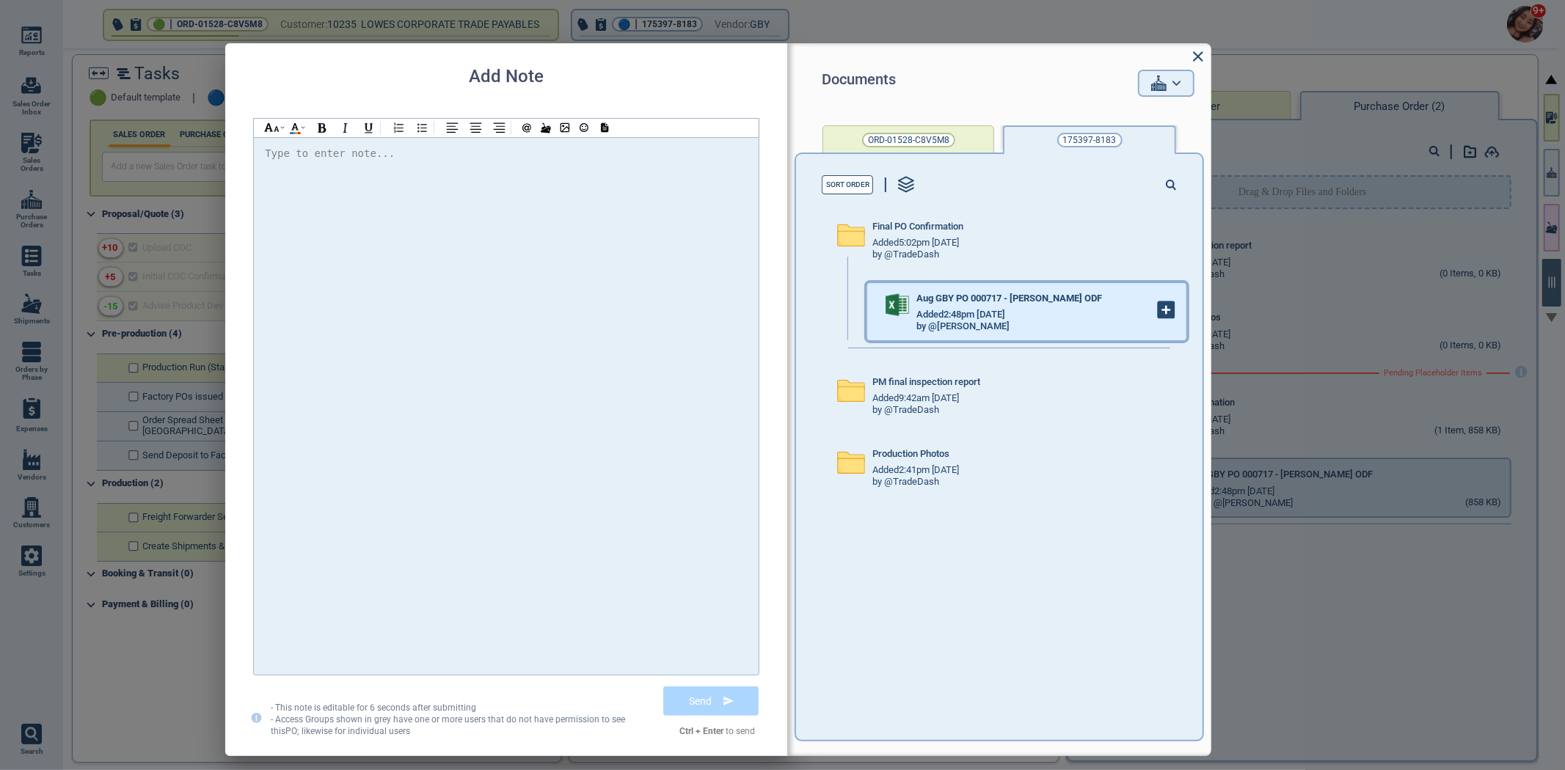
click at [1163, 310] on icon at bounding box center [1166, 310] width 7 height 0
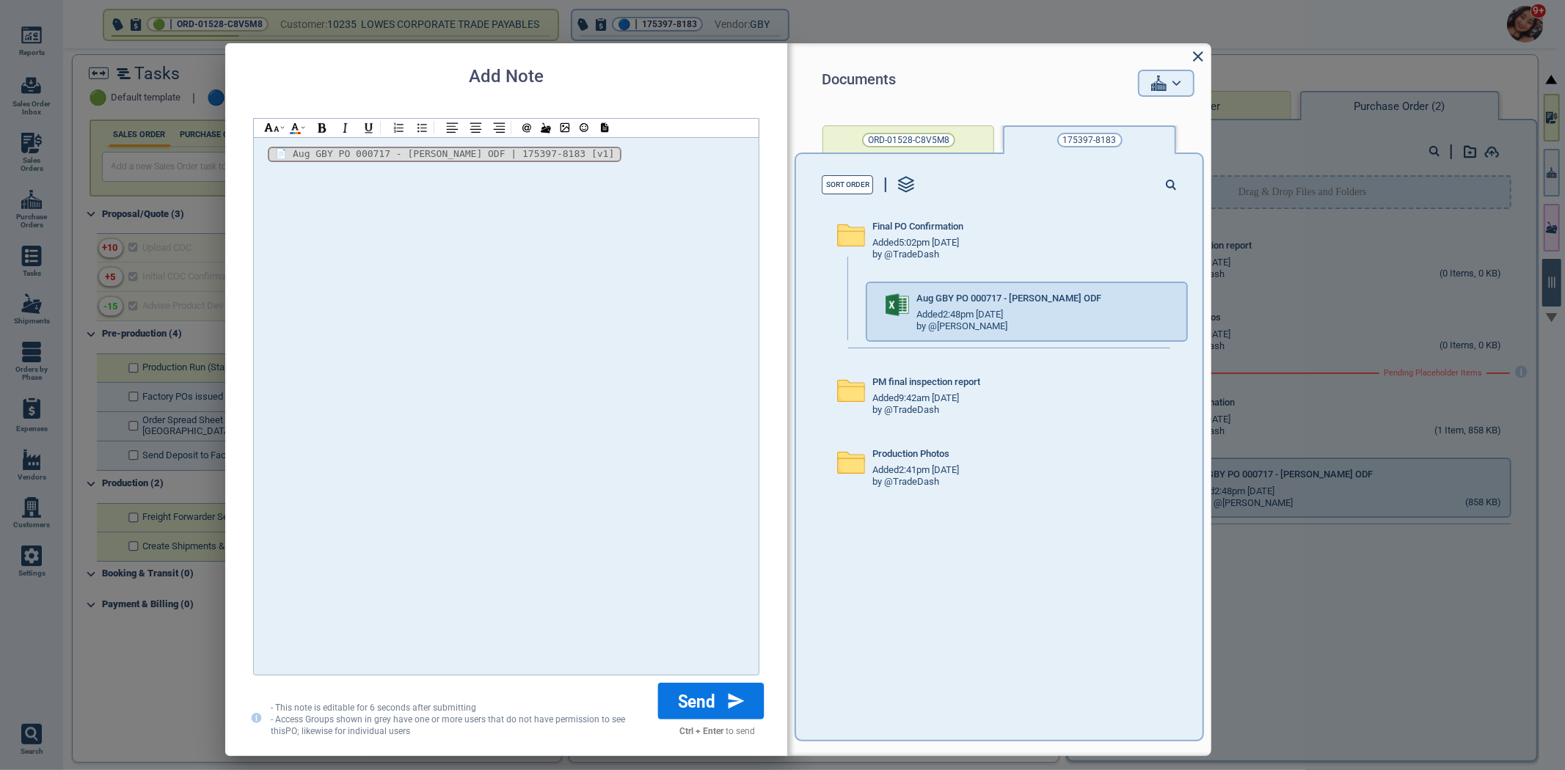
click at [716, 695] on button "Send" at bounding box center [711, 701] width 106 height 37
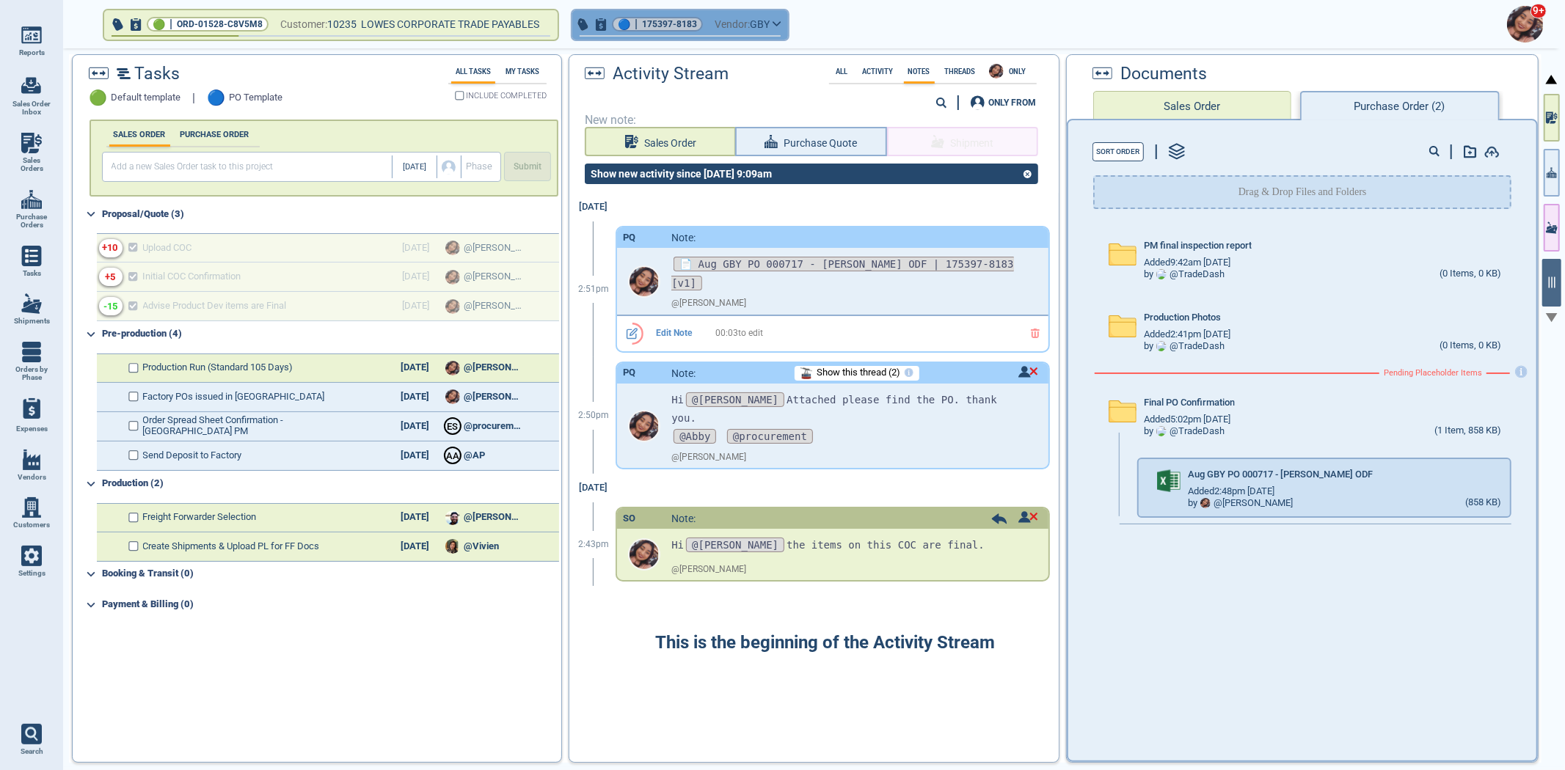
click at [709, 31] on button "🔵 | 175397-8183 Vendor: GBY" at bounding box center [680, 24] width 216 height 29
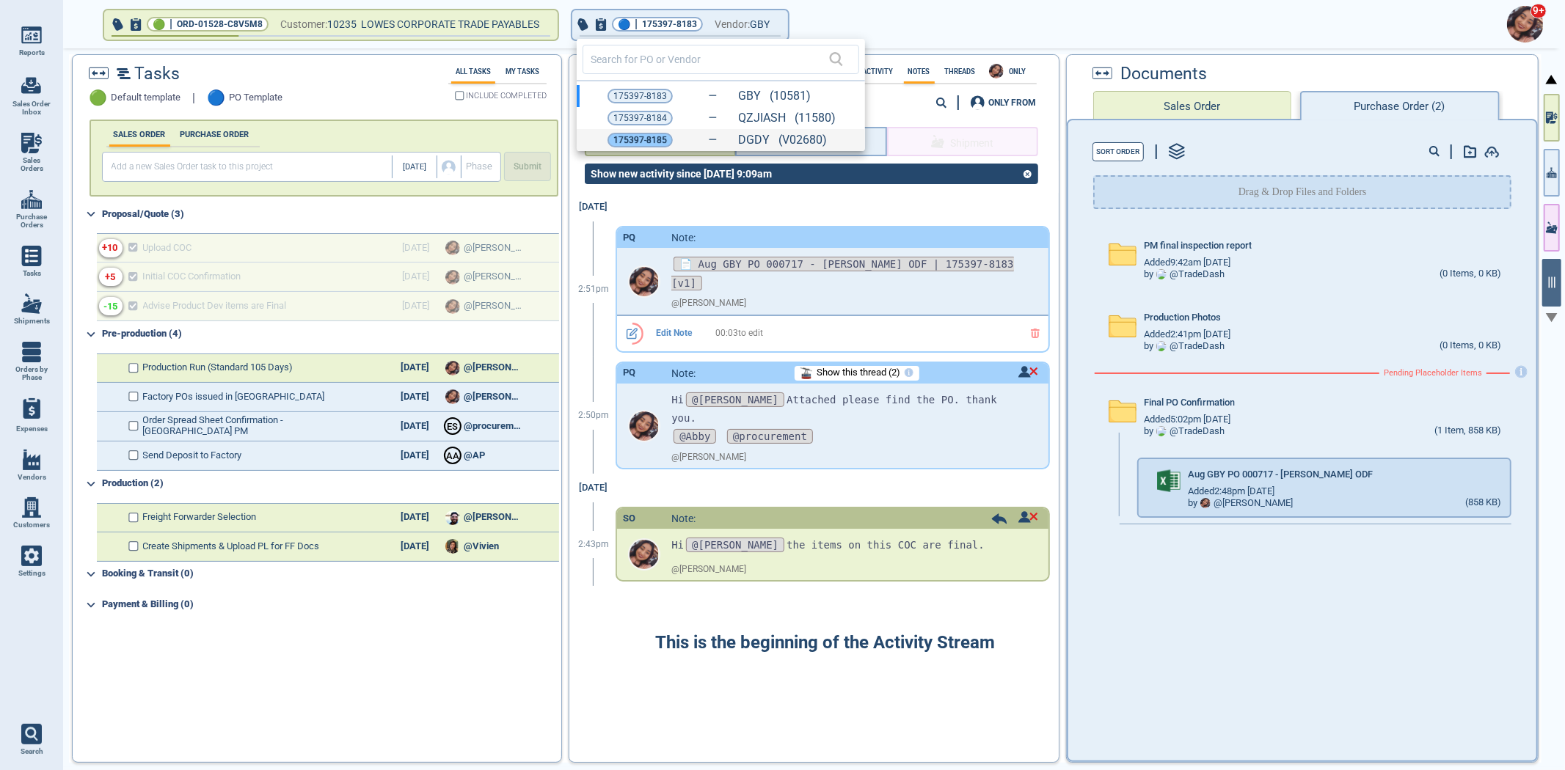
click at [637, 145] on span "175397-8185" at bounding box center [640, 140] width 54 height 15
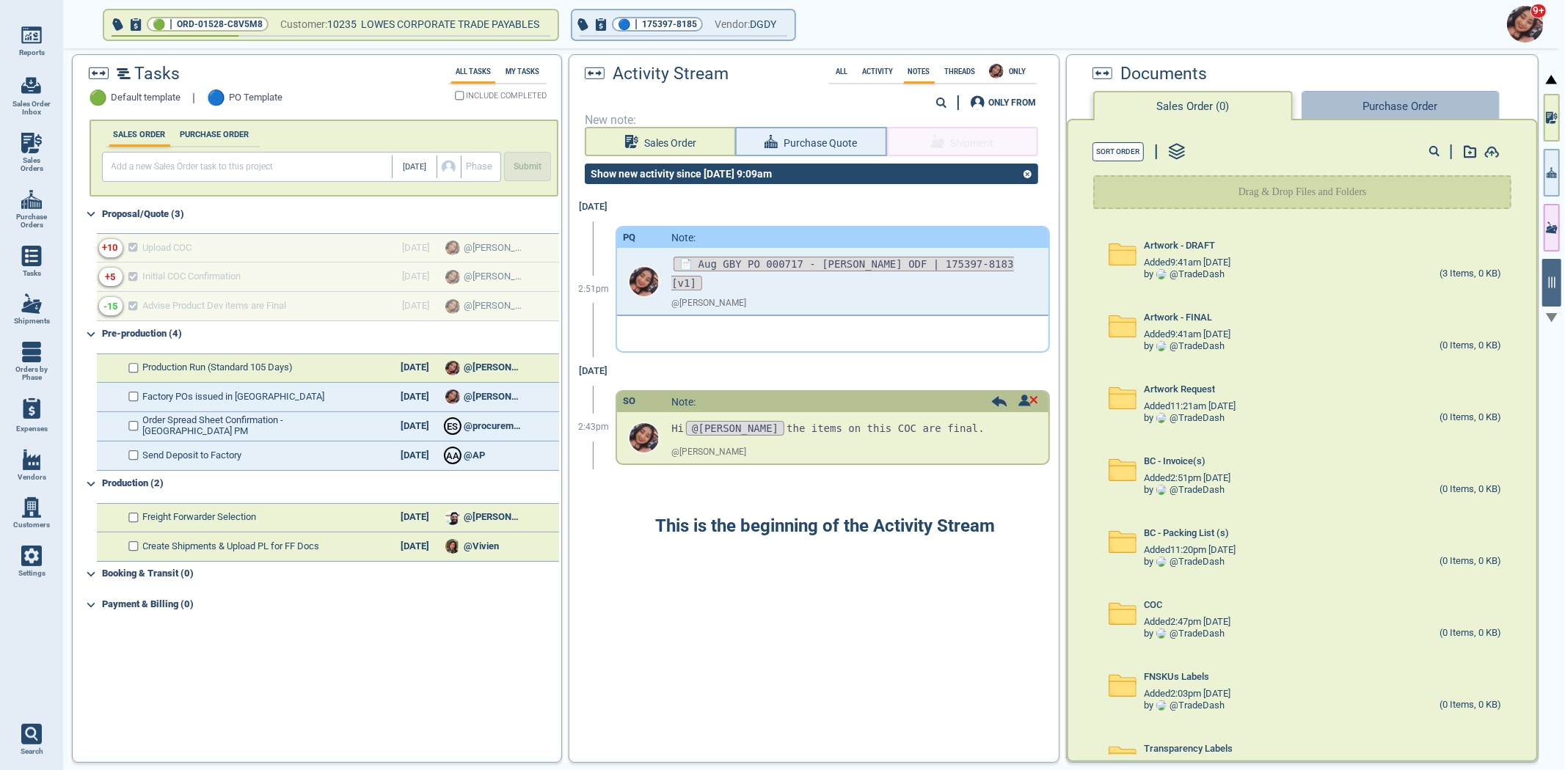
click at [1361, 100] on button "Purchase Order" at bounding box center [1400, 105] width 198 height 29
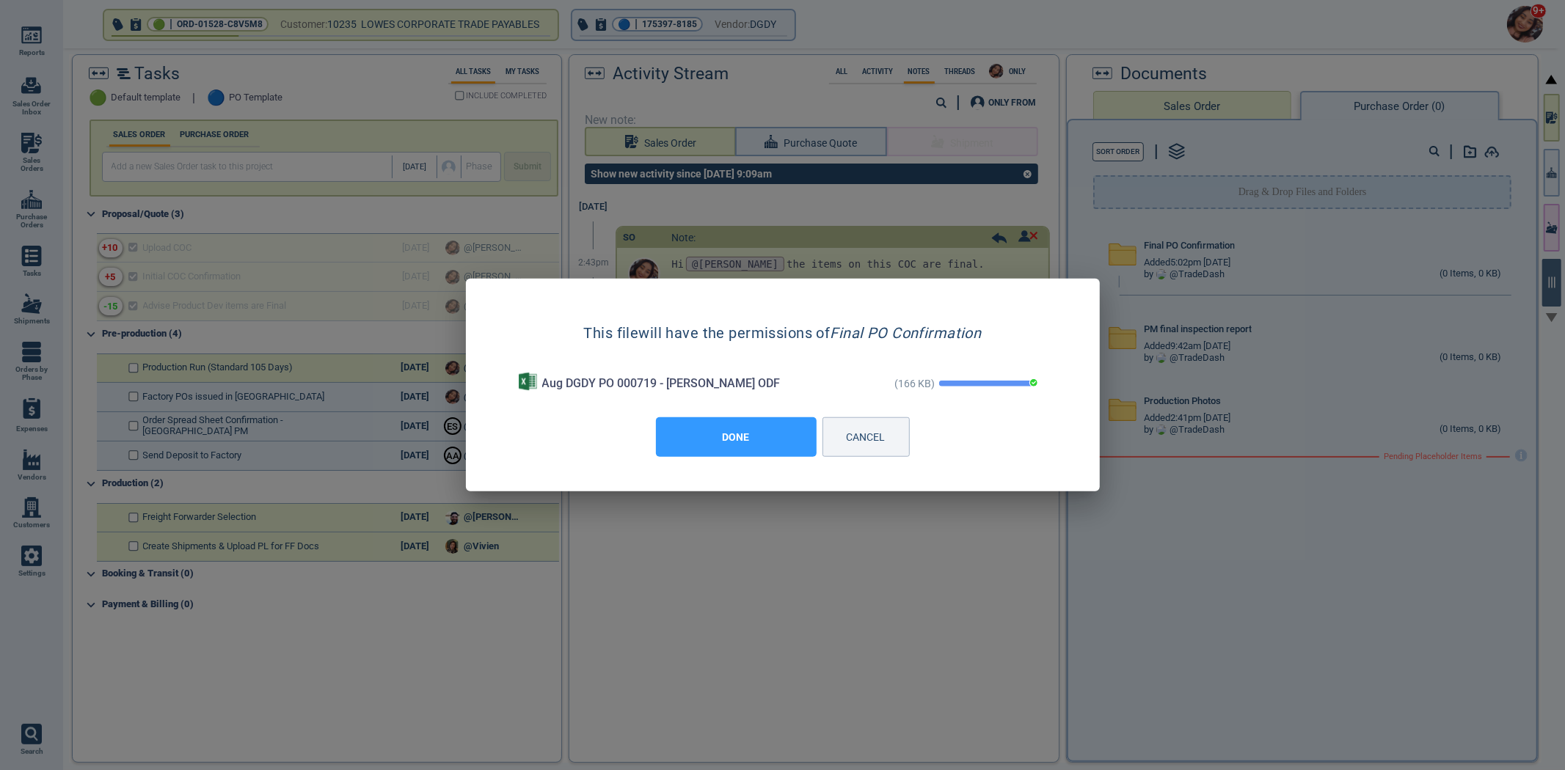
click at [747, 442] on button "DONE" at bounding box center [736, 437] width 161 height 40
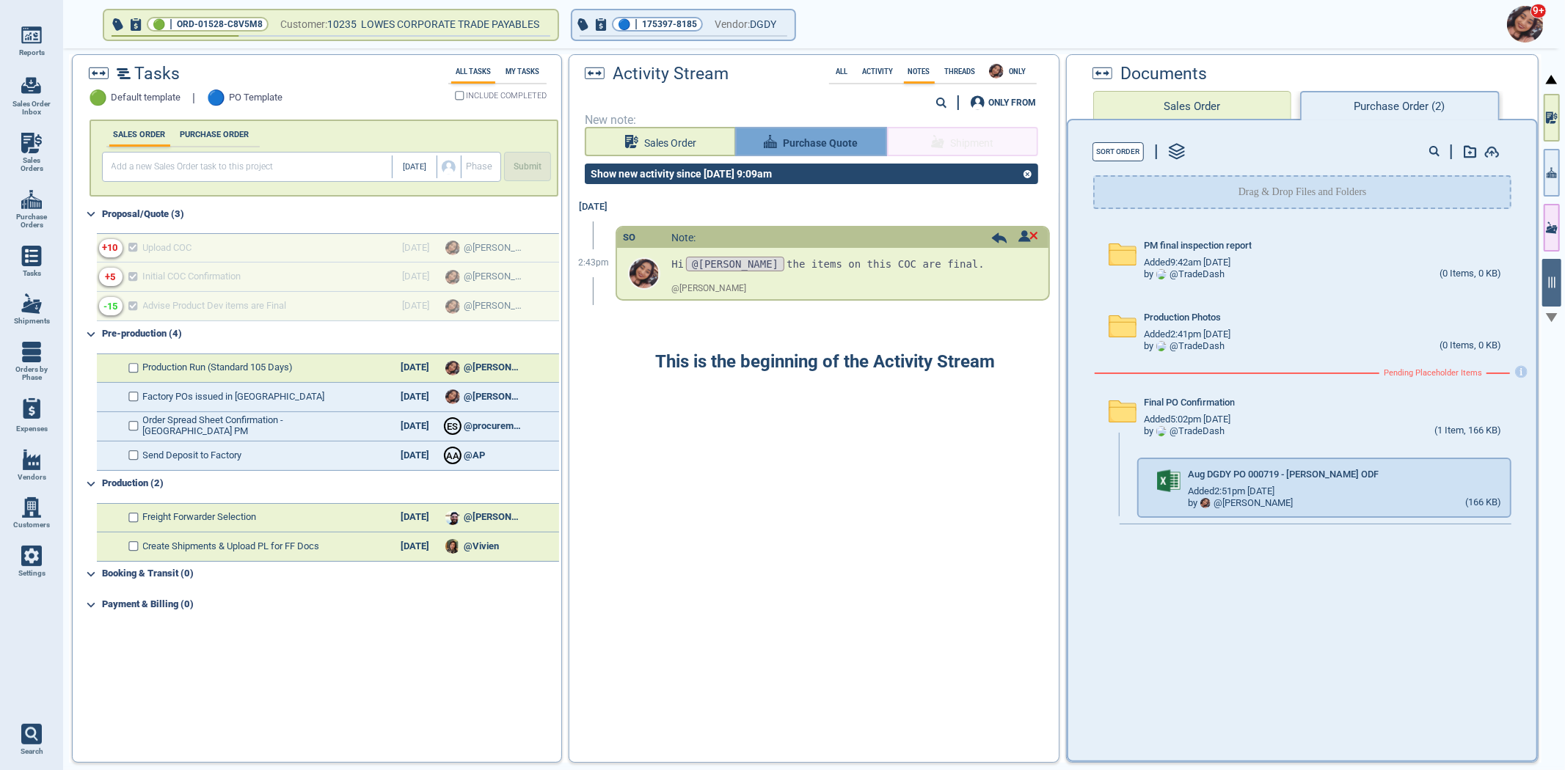
click at [845, 136] on span "Purchase Quote" at bounding box center [820, 143] width 75 height 18
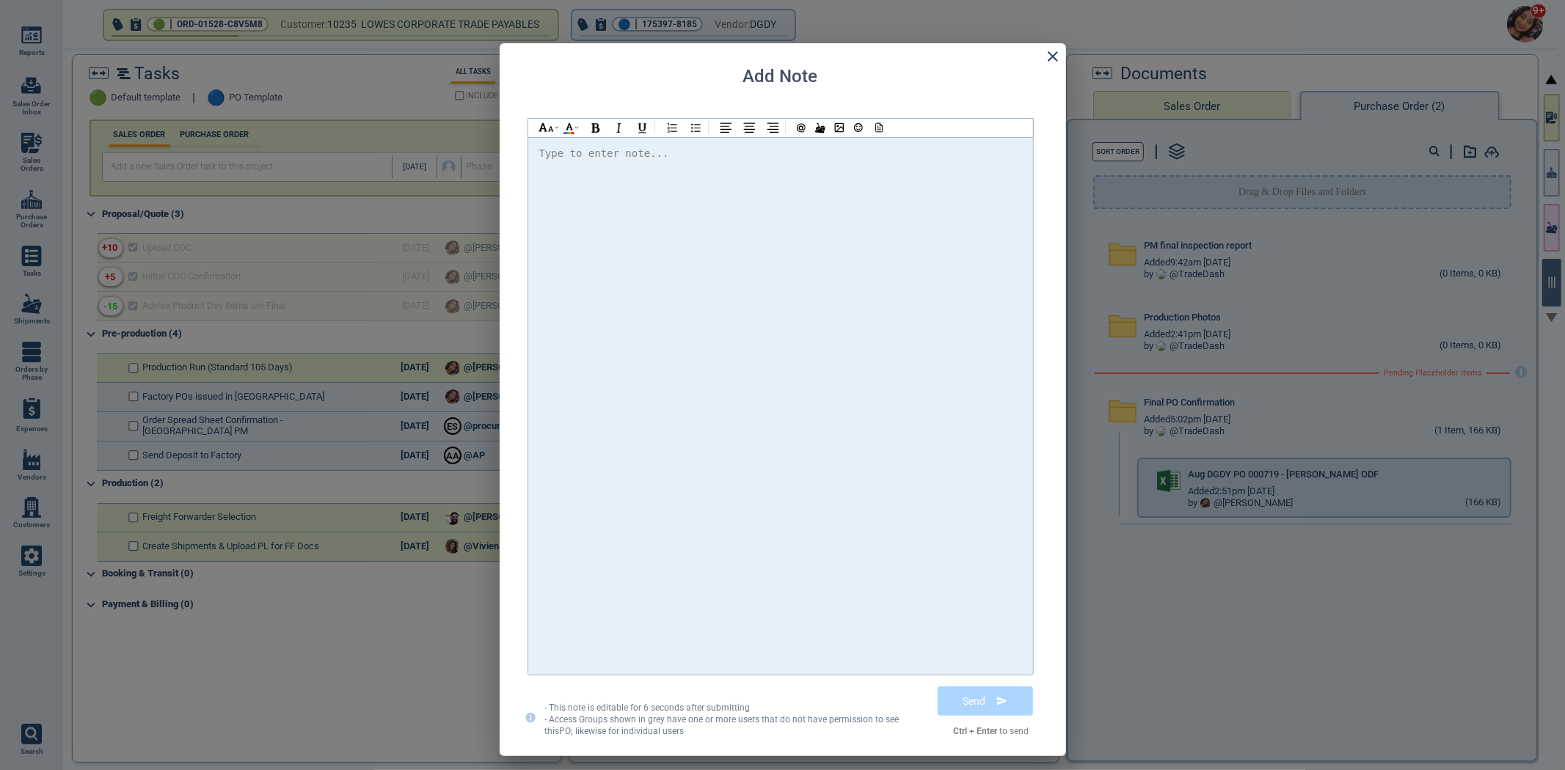
click at [830, 283] on div at bounding box center [780, 406] width 483 height 523
click at [839, 174] on div at bounding box center [780, 173] width 483 height 18
click at [883, 131] on icon at bounding box center [877, 128] width 13 height 10
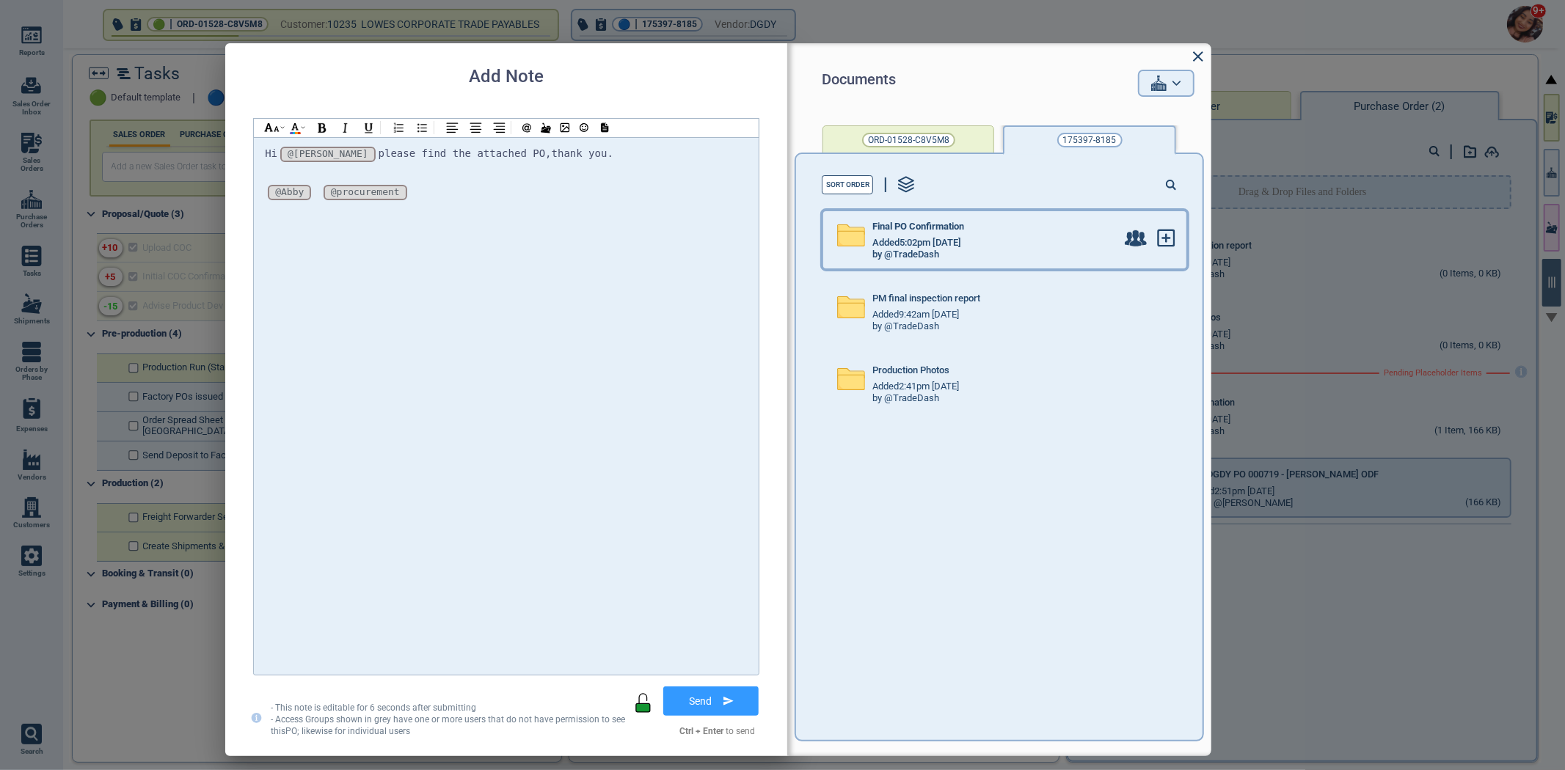
click at [1089, 255] on div "by @TradeDash" at bounding box center [994, 255] width 244 height 12
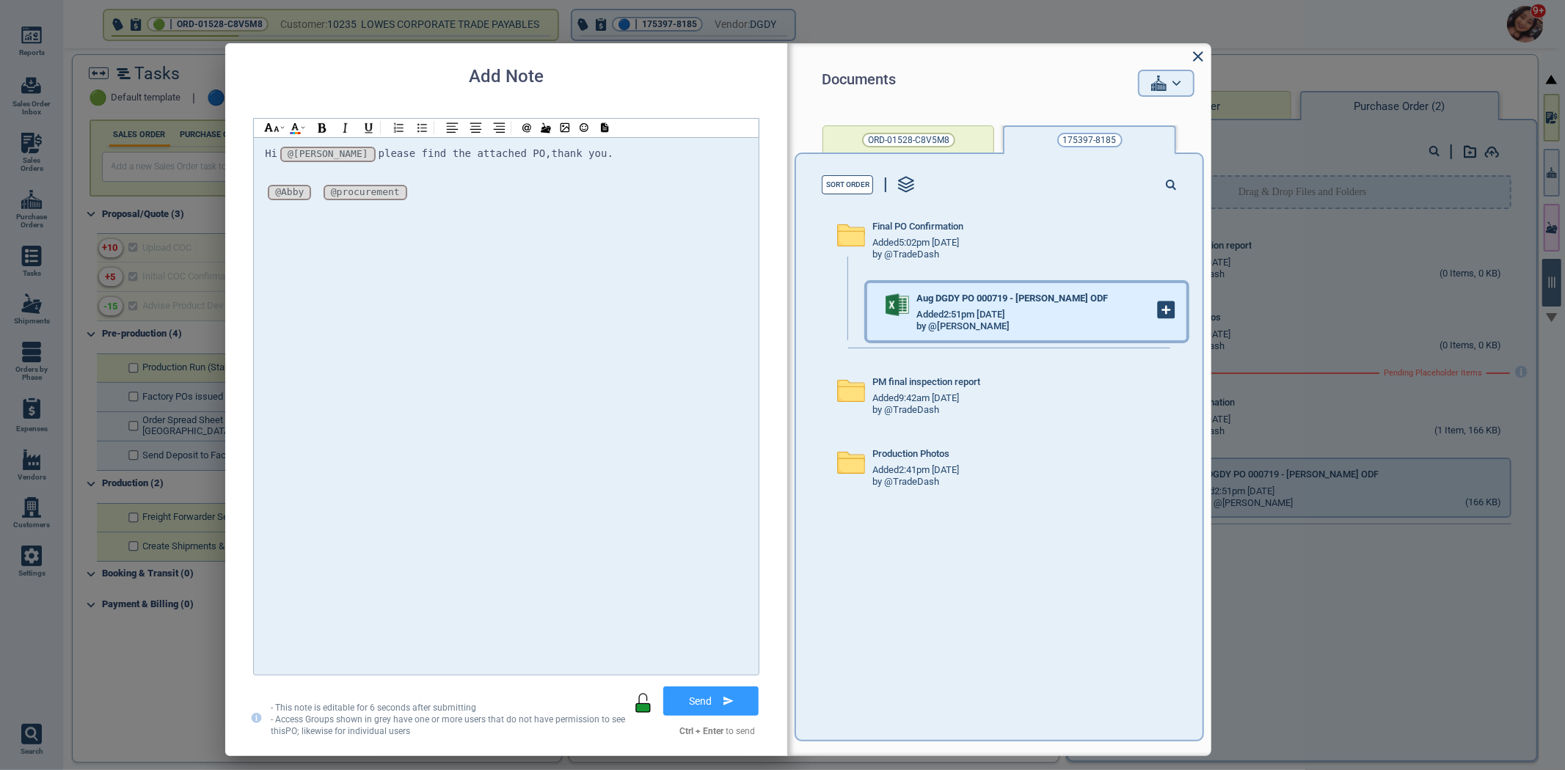
click at [1158, 309] on icon at bounding box center [1166, 310] width 16 height 16
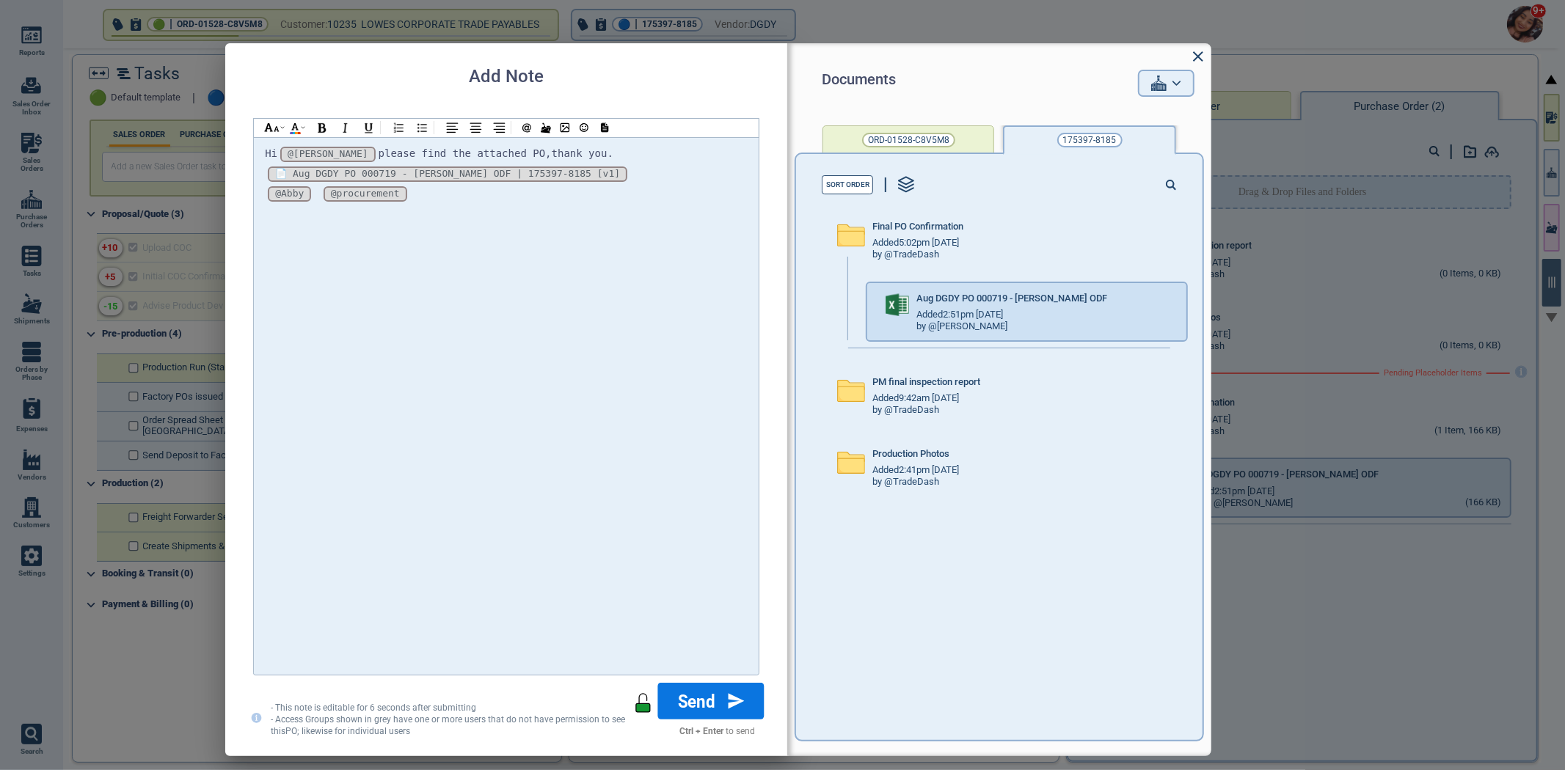
click at [737, 705] on icon at bounding box center [736, 701] width 16 height 17
